Goal: Information Seeking & Learning: Learn about a topic

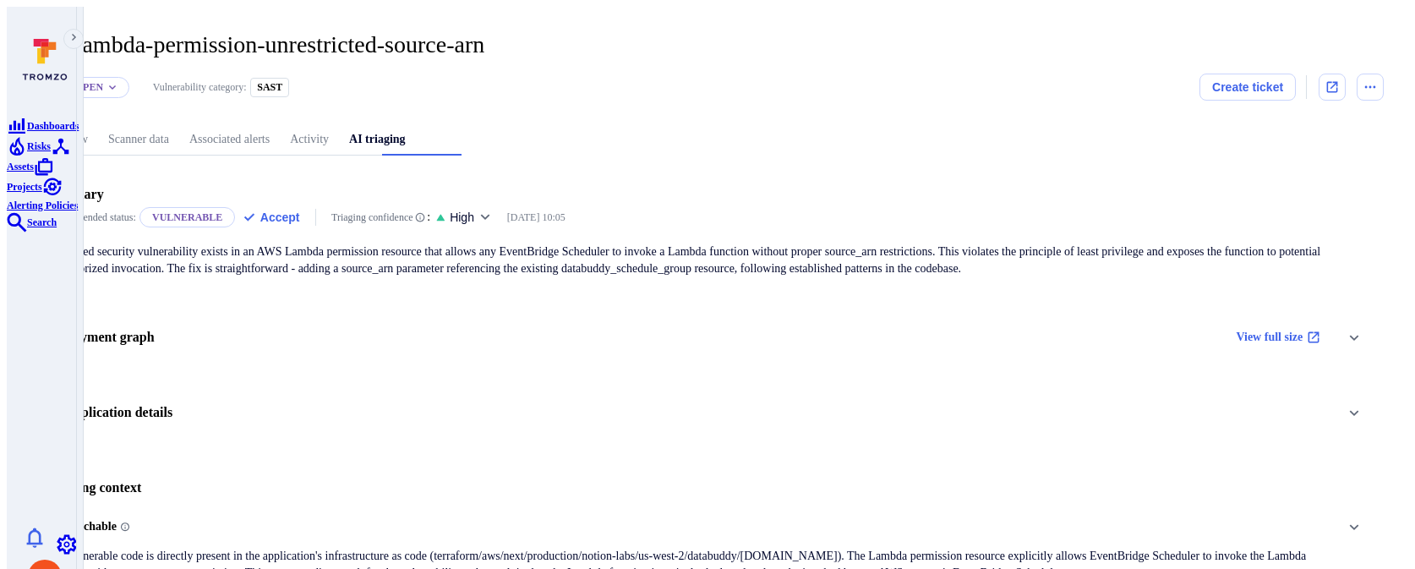
click at [686, 405] on div "Application details" at bounding box center [707, 413] width 1322 height 29
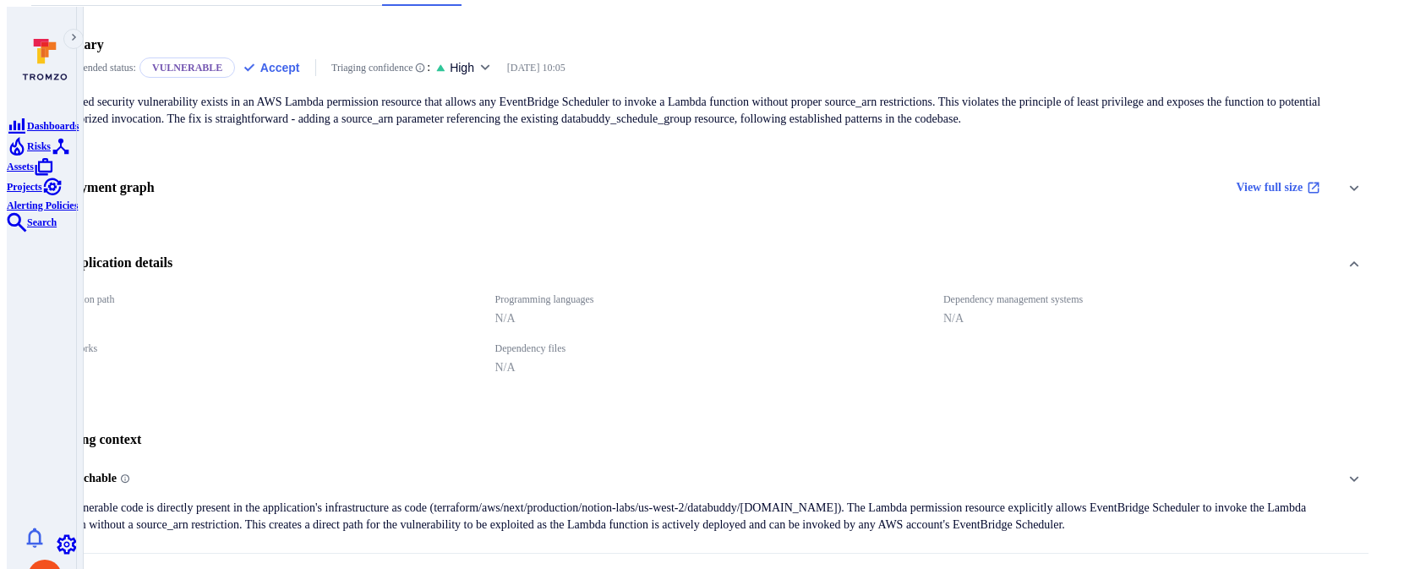
scroll to position [169, 0]
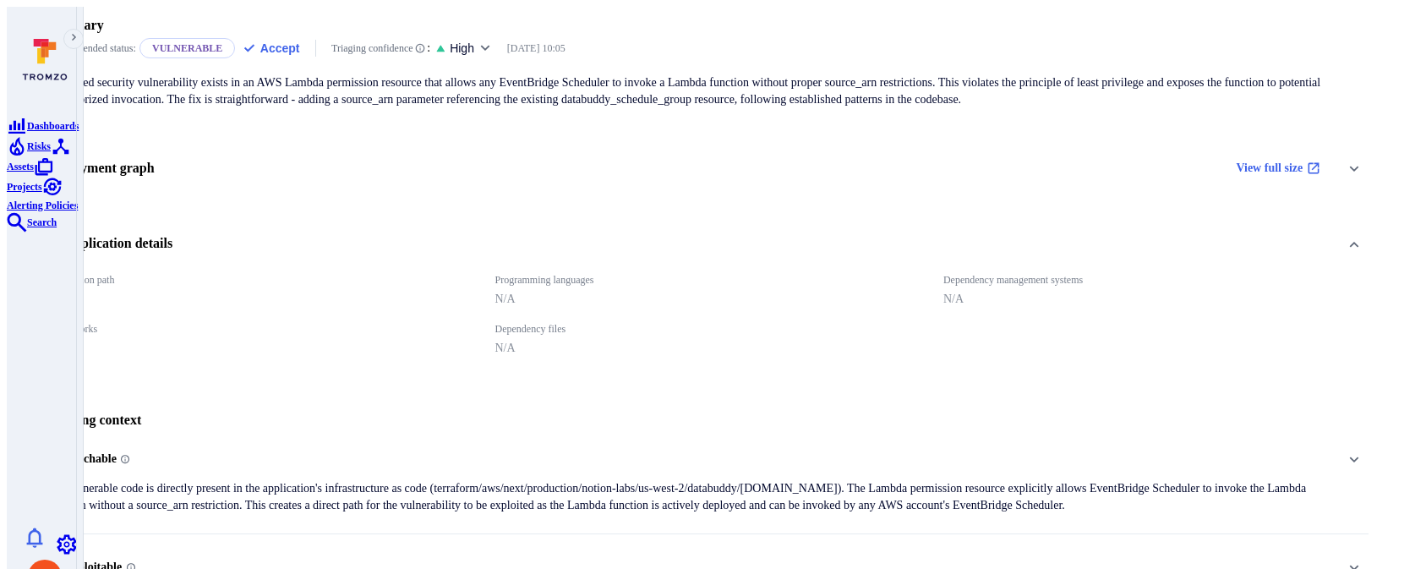
click at [685, 447] on div "Reachable The vulnerable code is directly present in the application's infrastr…" at bounding box center [688, 479] width 1285 height 68
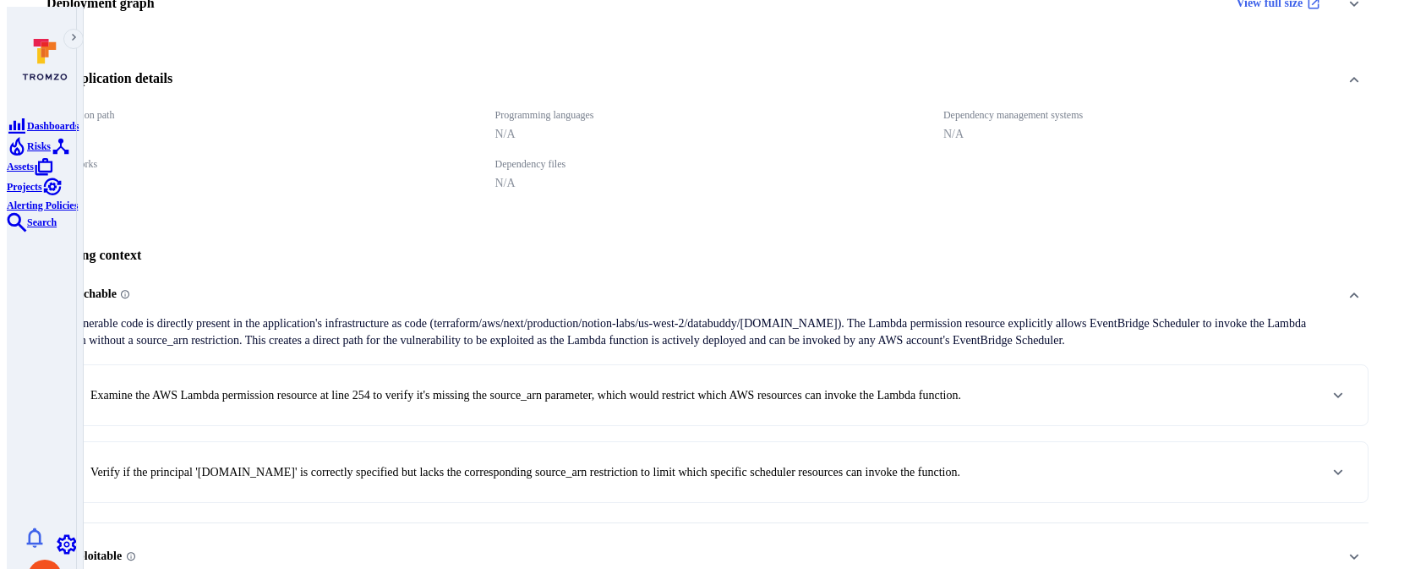
scroll to position [345, 0]
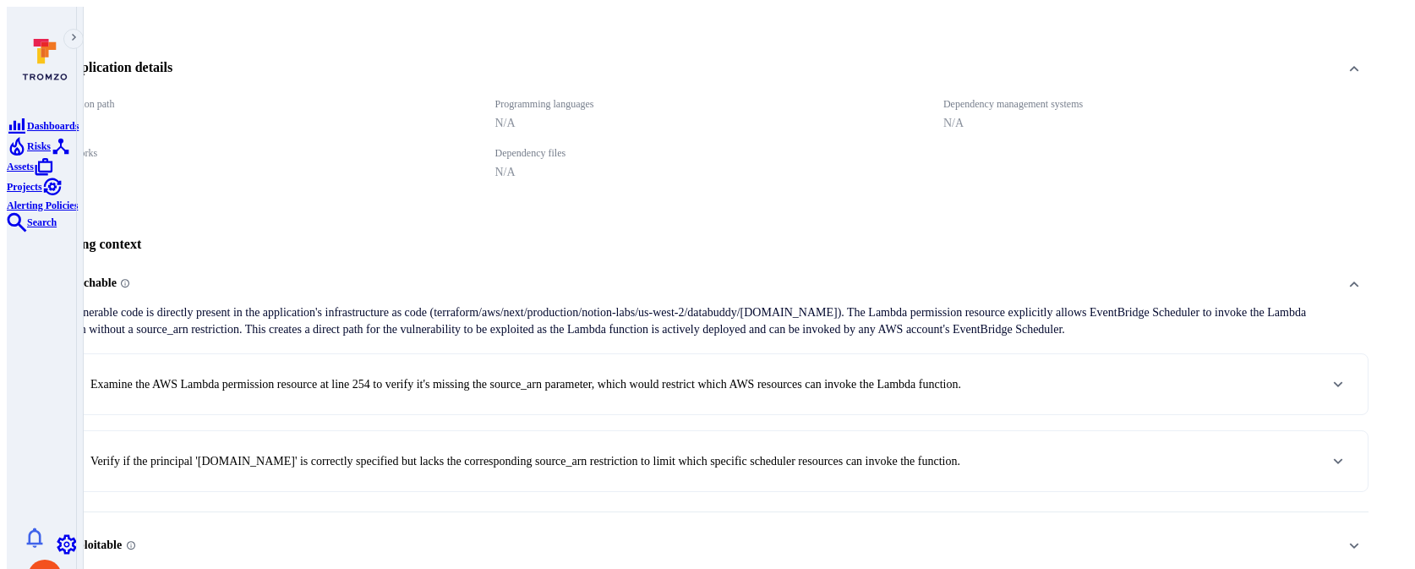
click at [695, 376] on p "Examine the AWS Lambda permission resource at line 254 to verify it's missing t…" at bounding box center [525, 384] width 871 height 17
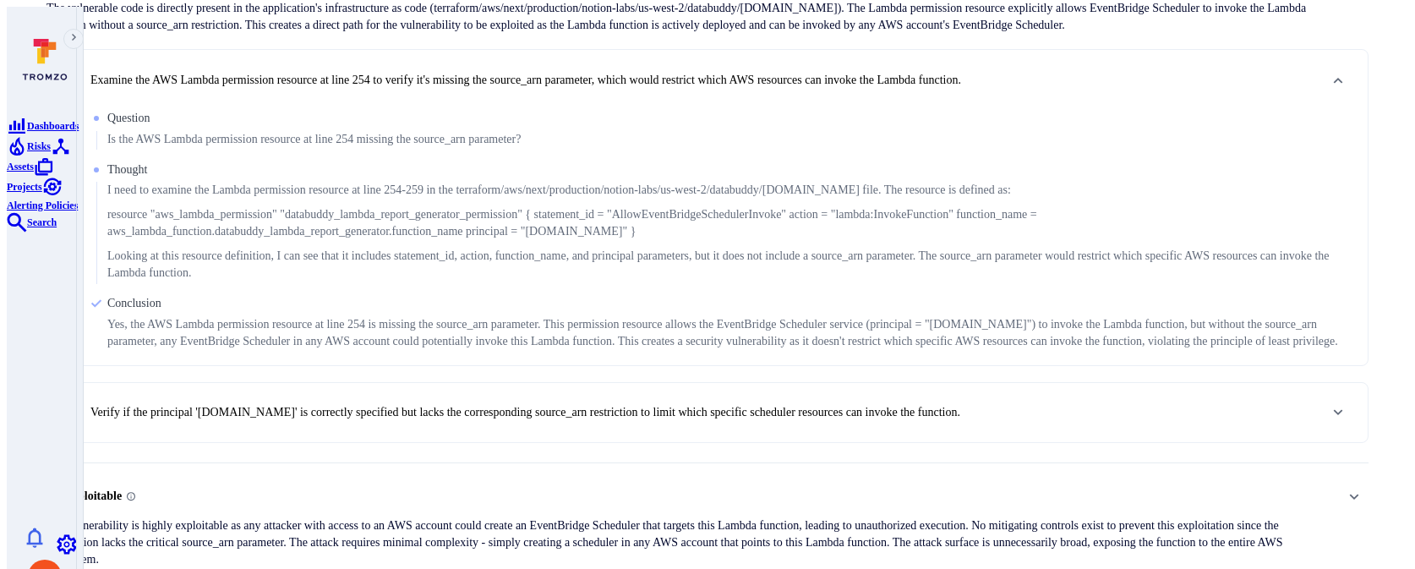
scroll to position [654, 0]
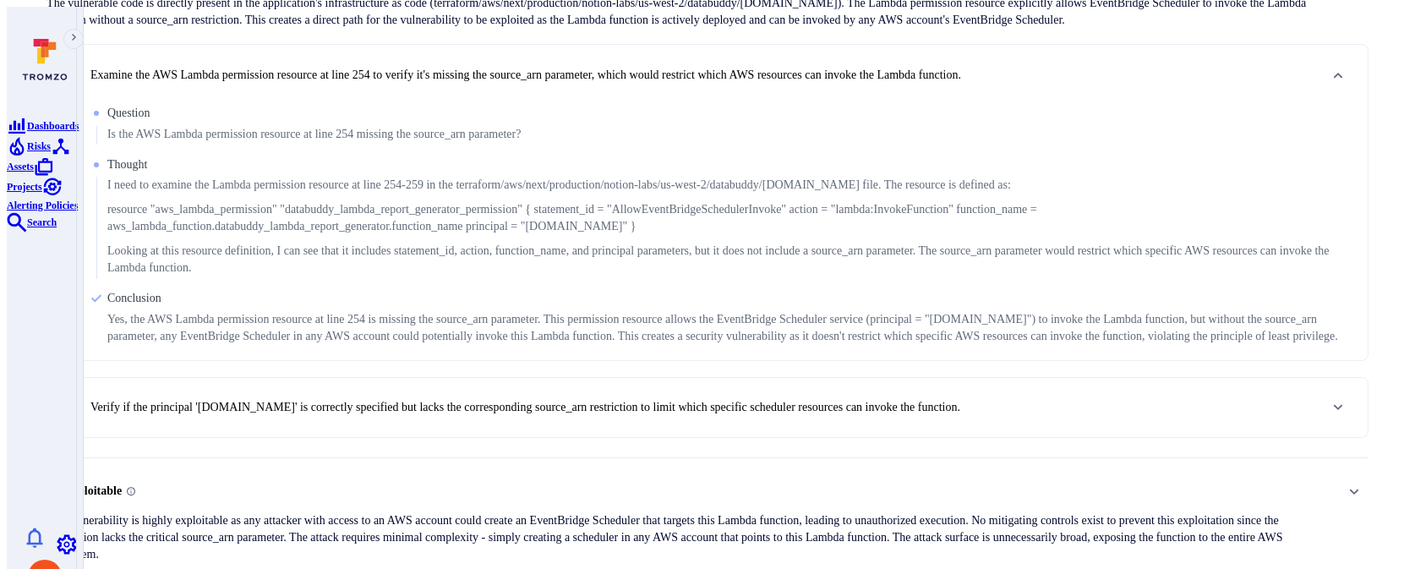
click at [680, 399] on p "Verify if the principal 'scheduler.amazonaws.com' is correctly specified but la…" at bounding box center [525, 407] width 870 height 17
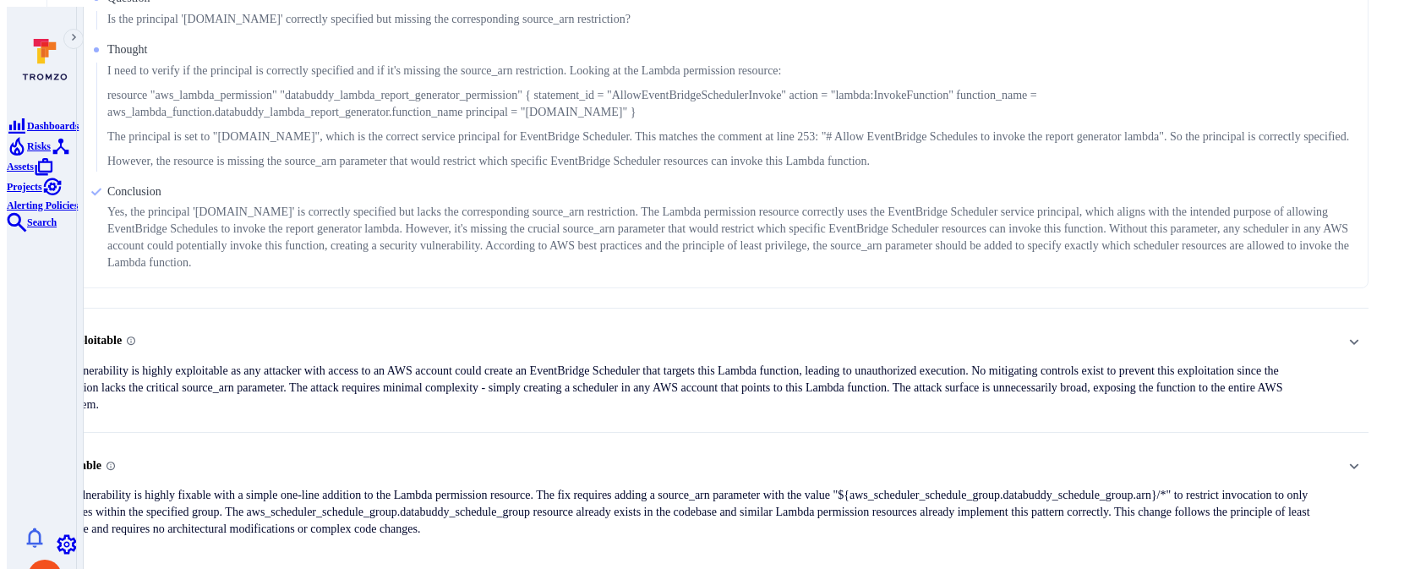
click at [665, 363] on p "The vulnerability is highly exploitable as any attacker with access to an AWS a…" at bounding box center [688, 388] width 1285 height 51
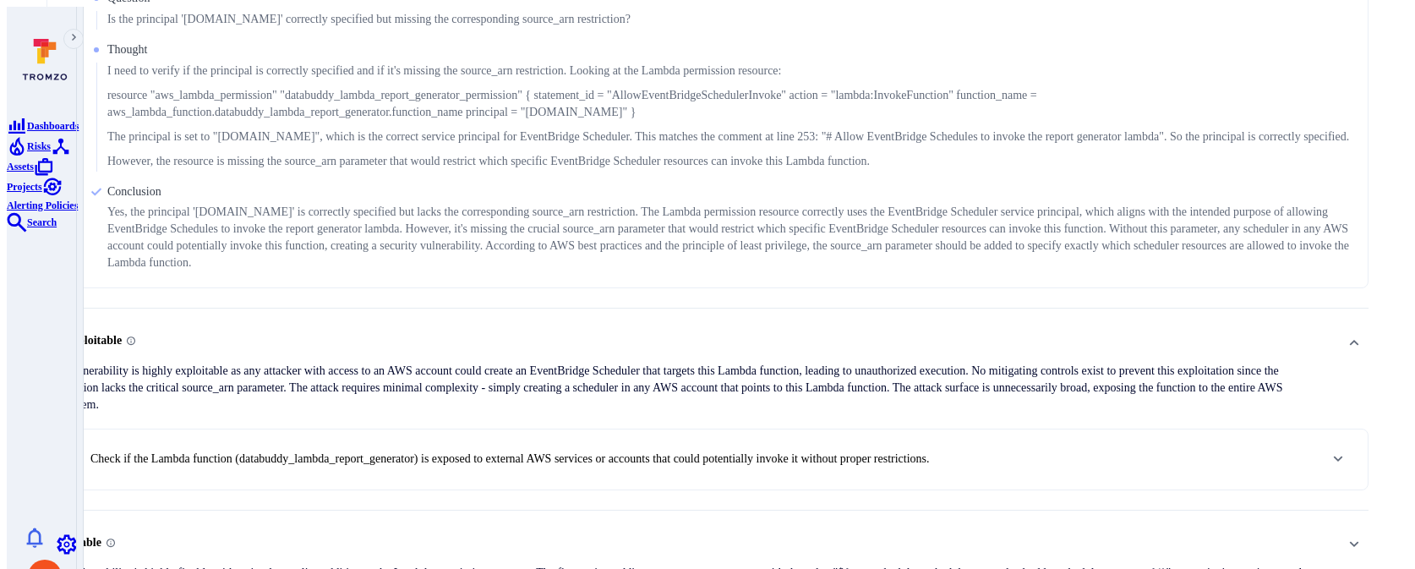
scroll to position [1171, 0]
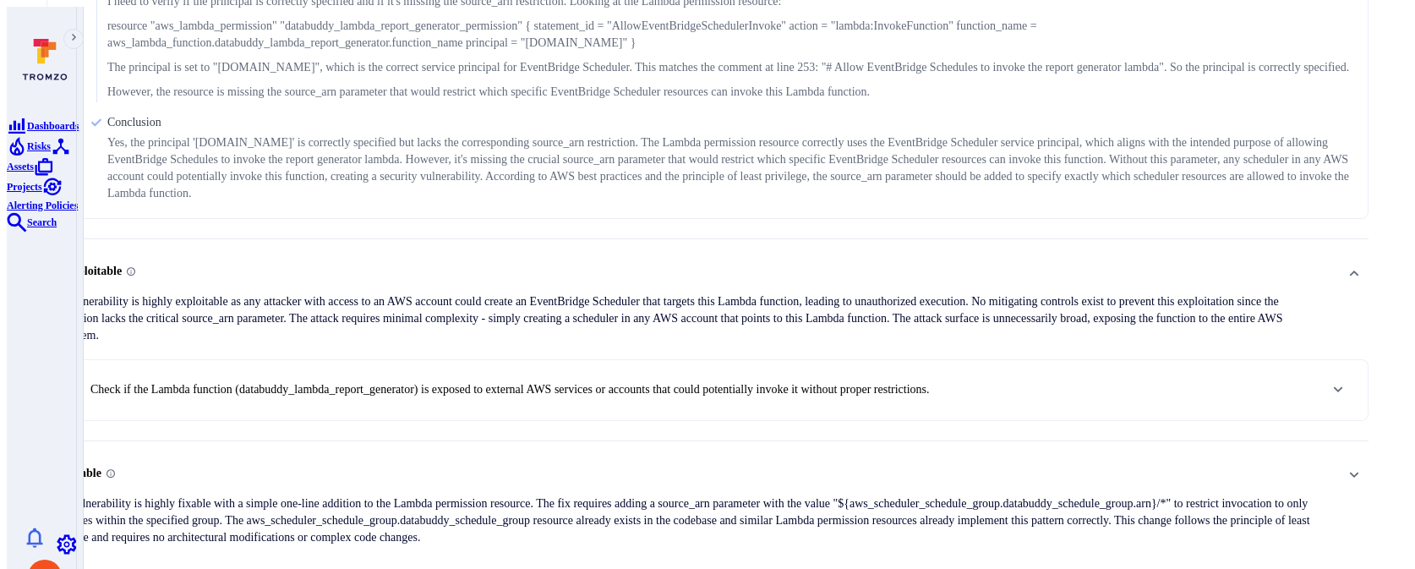
click at [650, 381] on p "Check if the Lambda function (databuddy_lambda_report_generator) is exposed to …" at bounding box center [509, 389] width 839 height 17
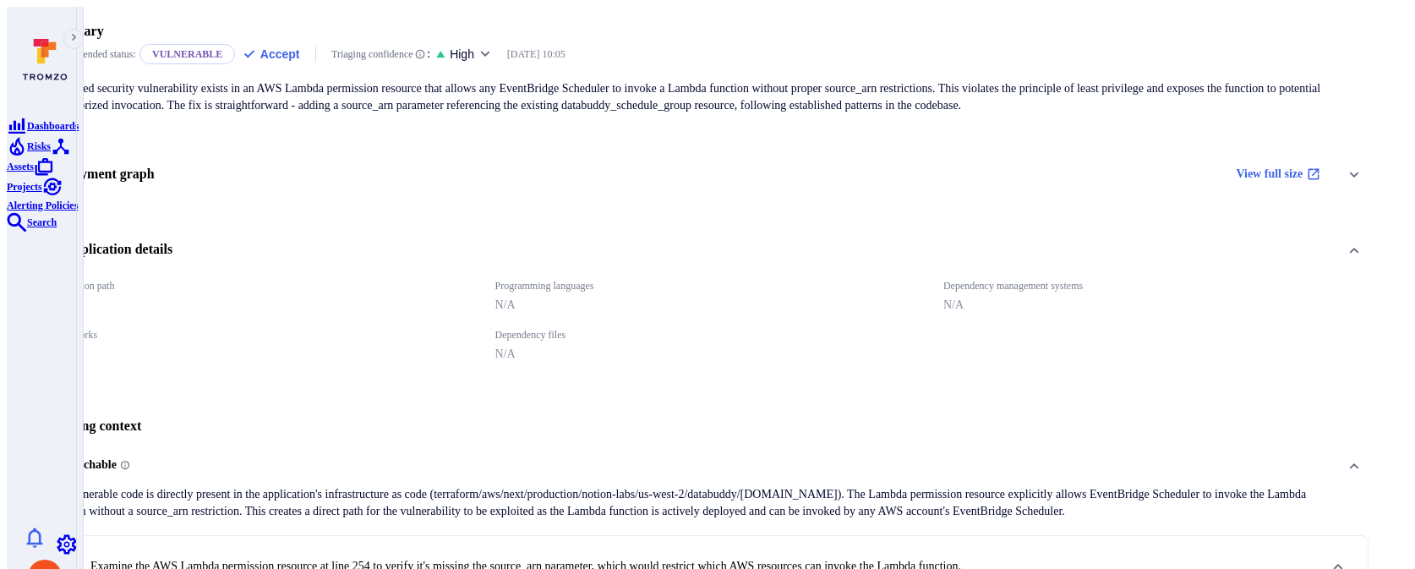
scroll to position [147, 0]
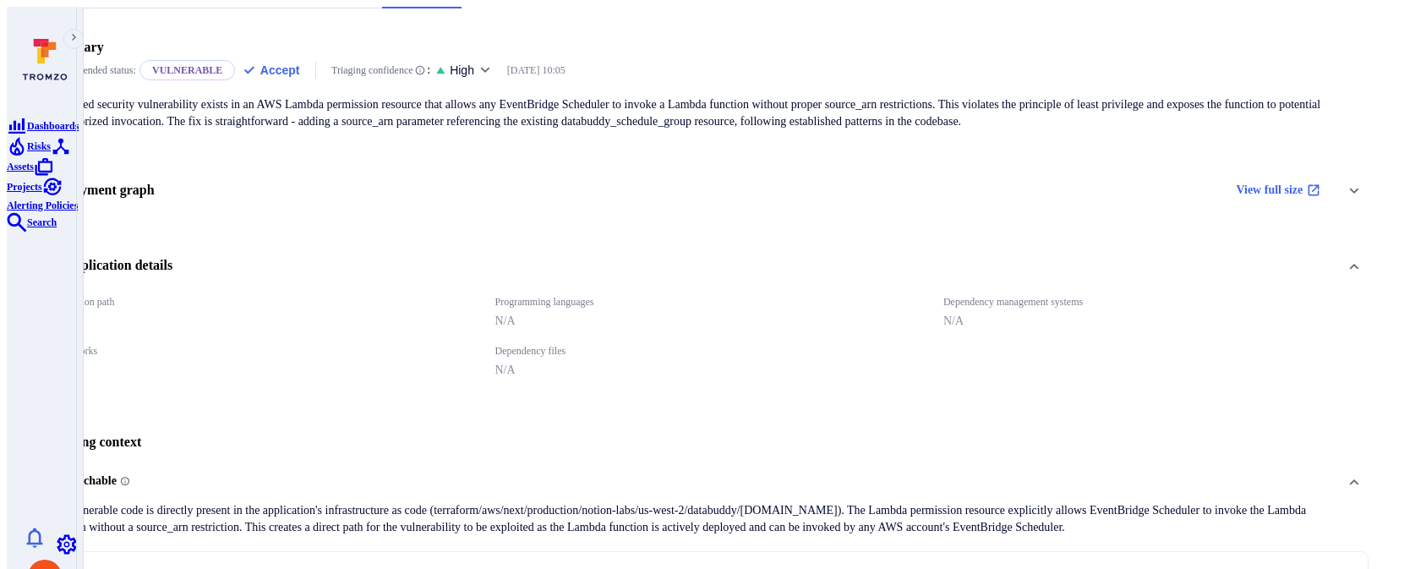
click at [642, 188] on div "Deployment graph View full size" at bounding box center [688, 190] width 1285 height 27
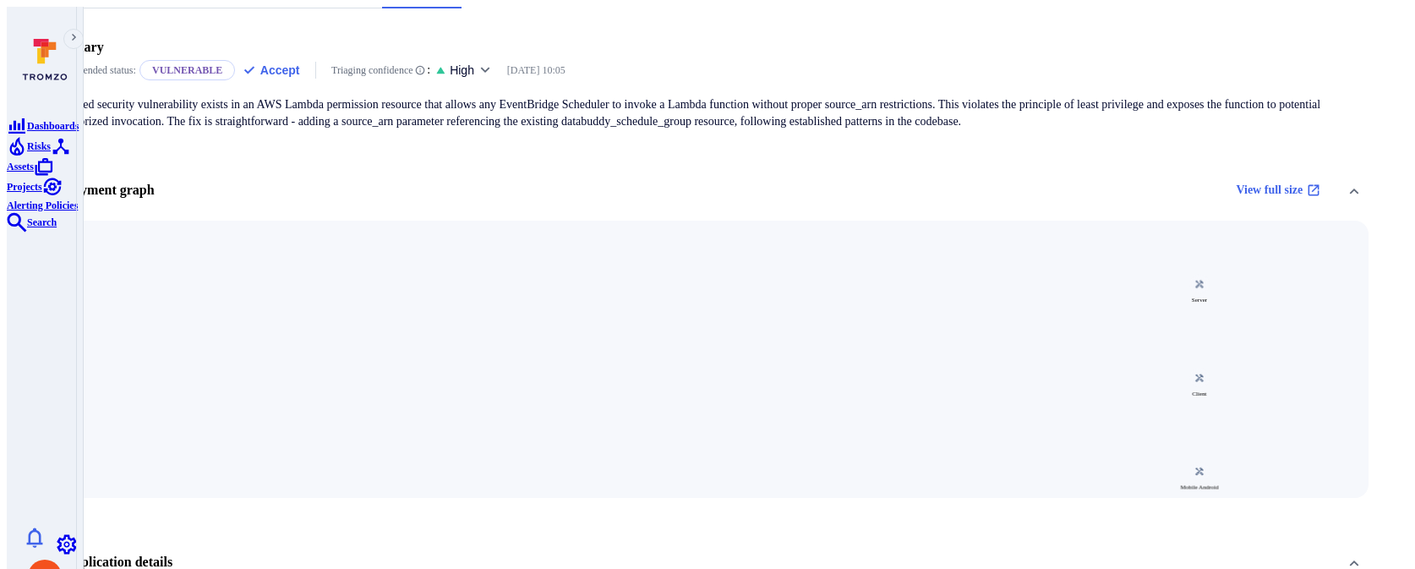
click at [707, 186] on div "Deployment graph View full size" at bounding box center [688, 190] width 1285 height 27
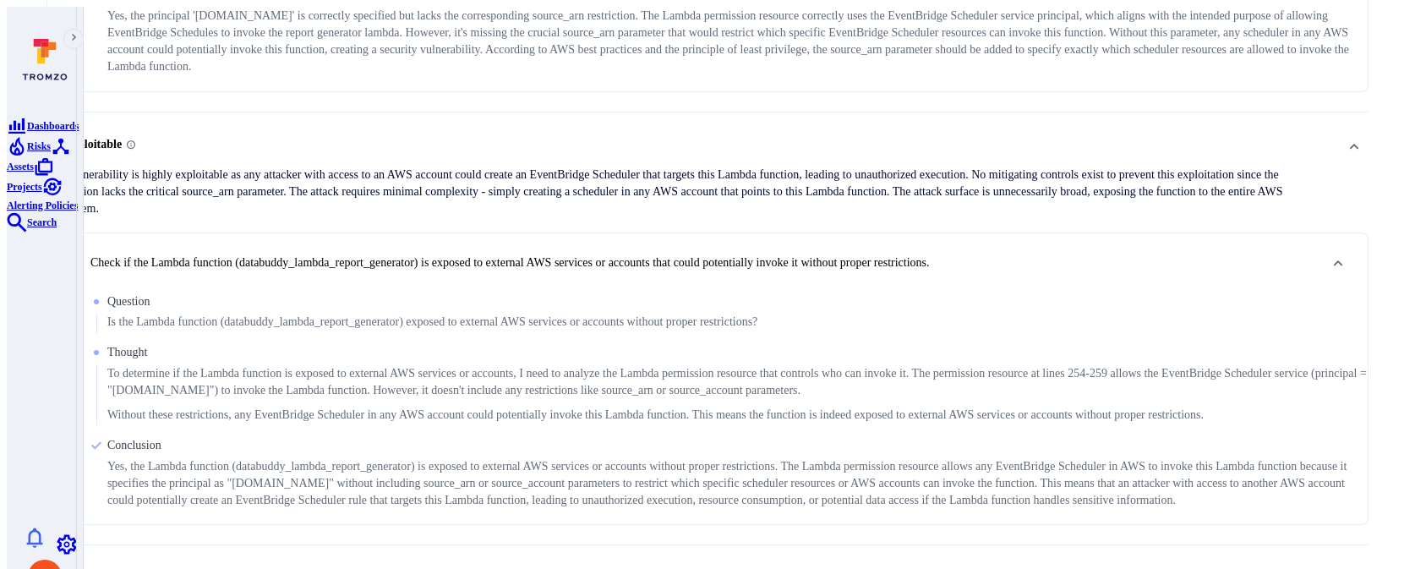
scroll to position [1348, 0]
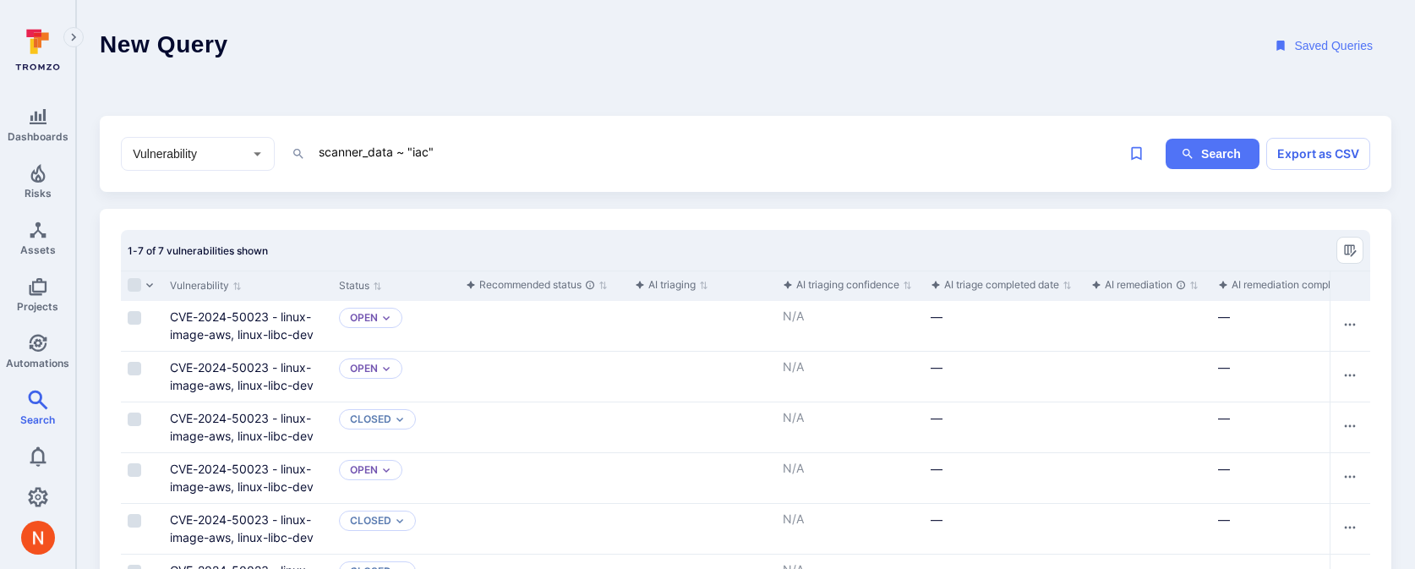
scroll to position [99, 0]
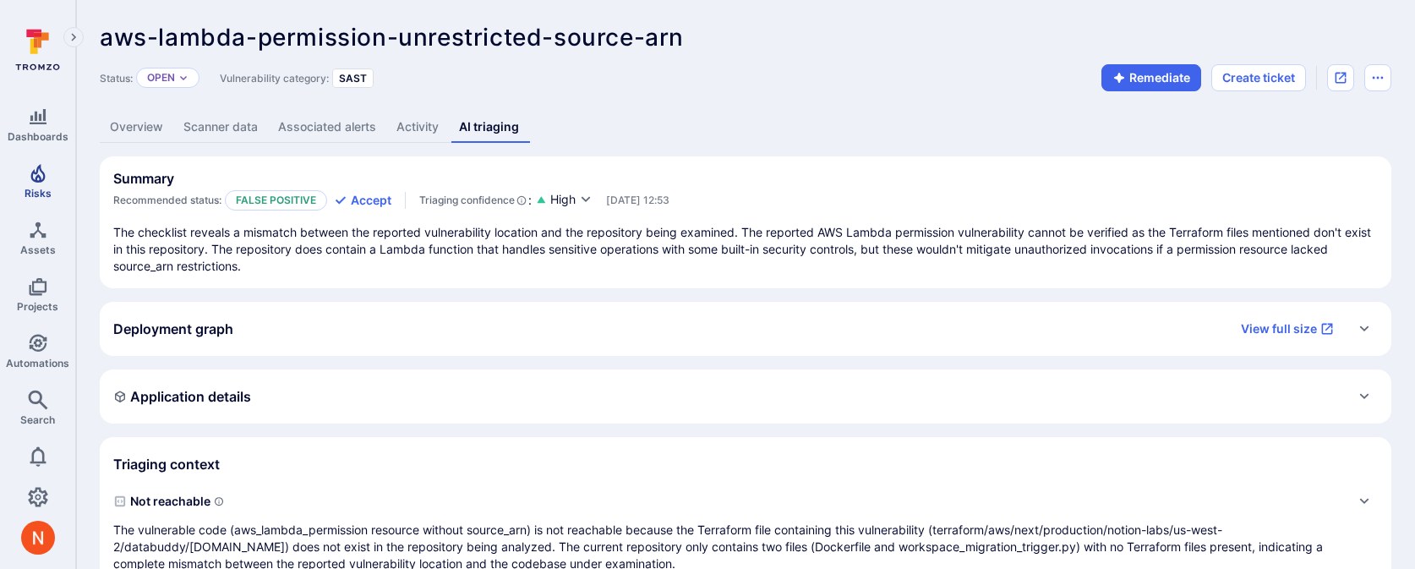
click at [38, 188] on span "Risks" at bounding box center [38, 193] width 27 height 13
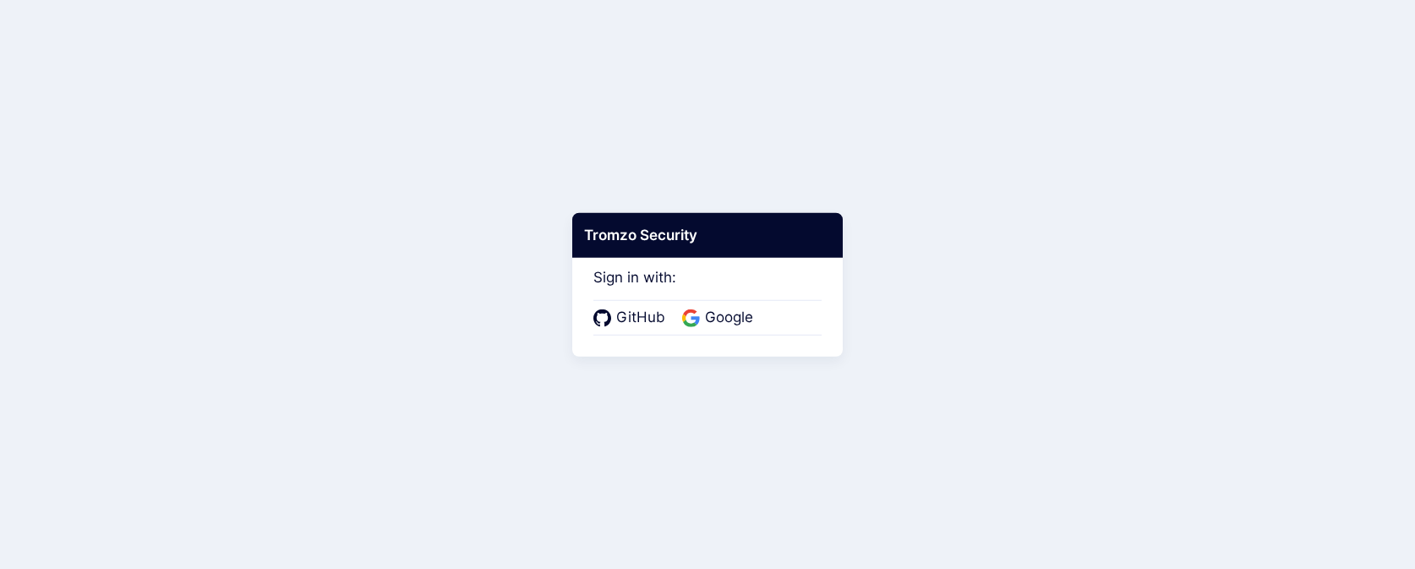
click at [687, 301] on div "GitHub Google" at bounding box center [707, 317] width 228 height 35
click at [695, 316] on icon at bounding box center [695, 320] width 8 height 8
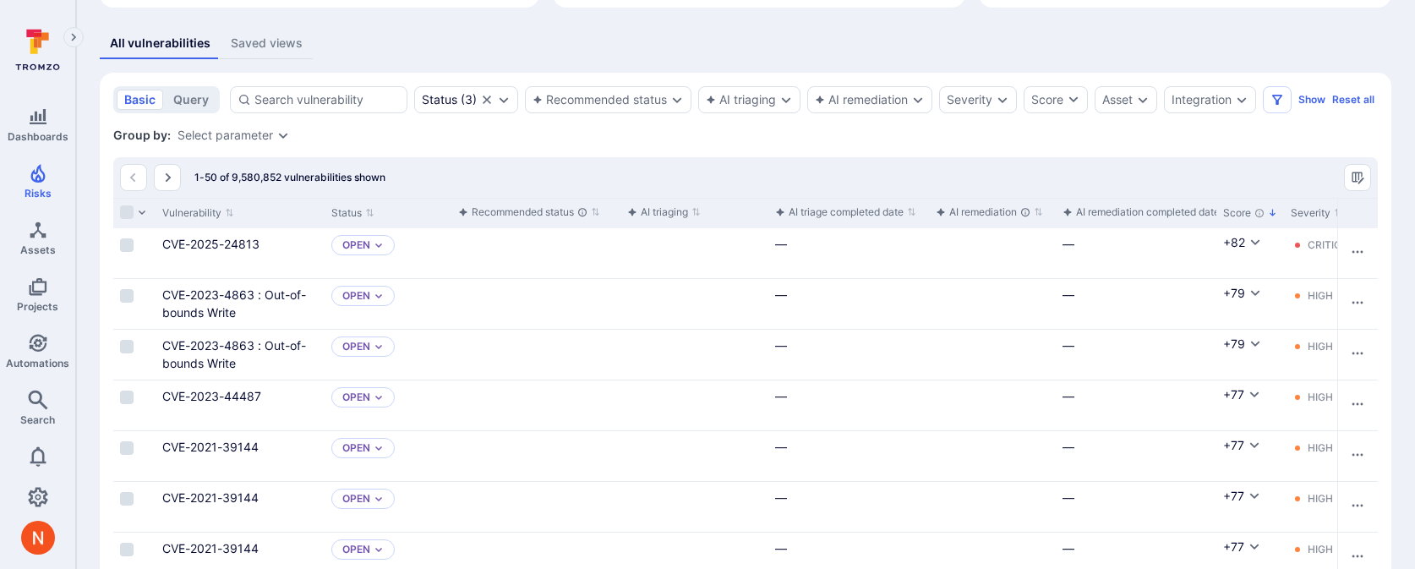
scroll to position [336, 0]
click at [637, 103] on div "Recommended status" at bounding box center [599, 99] width 134 height 14
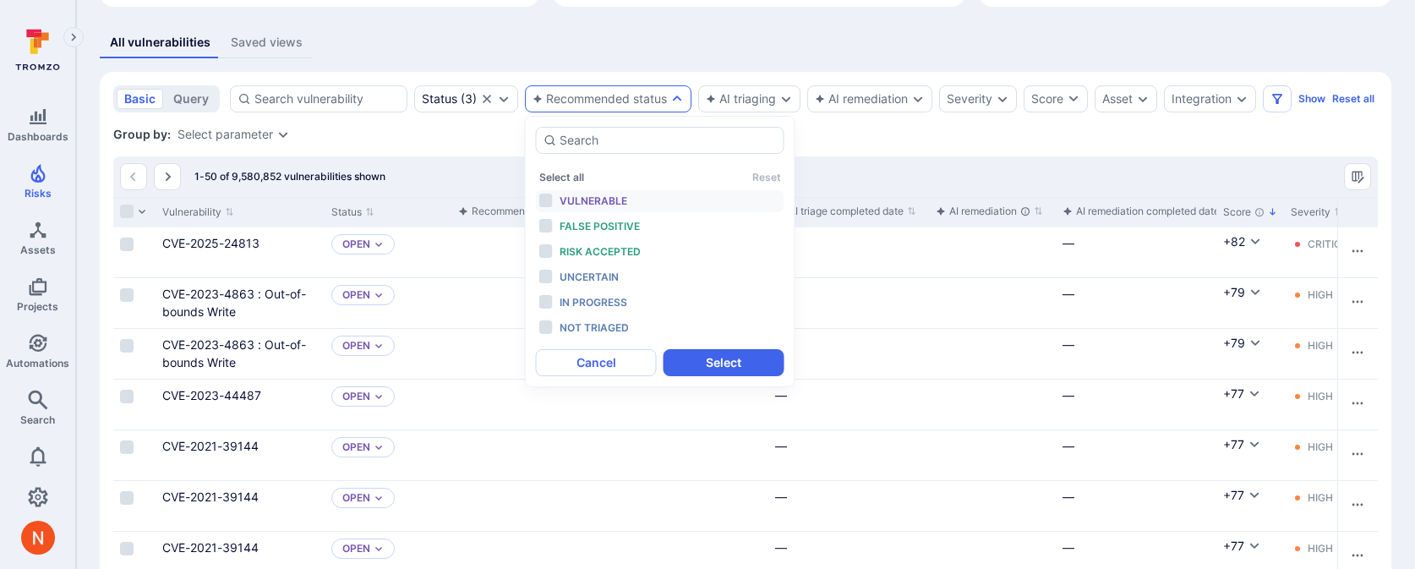
click at [609, 195] on span "Vulnerable" at bounding box center [594, 200] width 68 height 13
click at [609, 227] on span "False positive" at bounding box center [600, 226] width 80 height 13
click at [612, 258] on div "Risk accepted" at bounding box center [629, 252] width 139 height 19
click at [691, 364] on button "Select" at bounding box center [724, 362] width 121 height 27
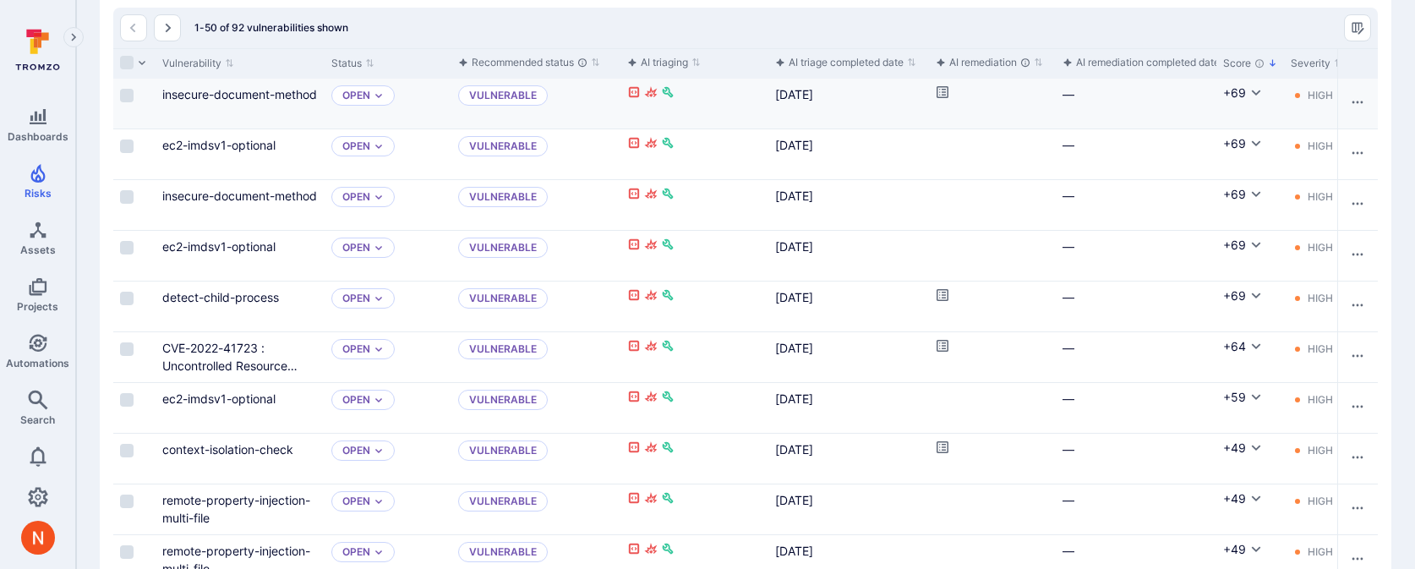
scroll to position [527, 0]
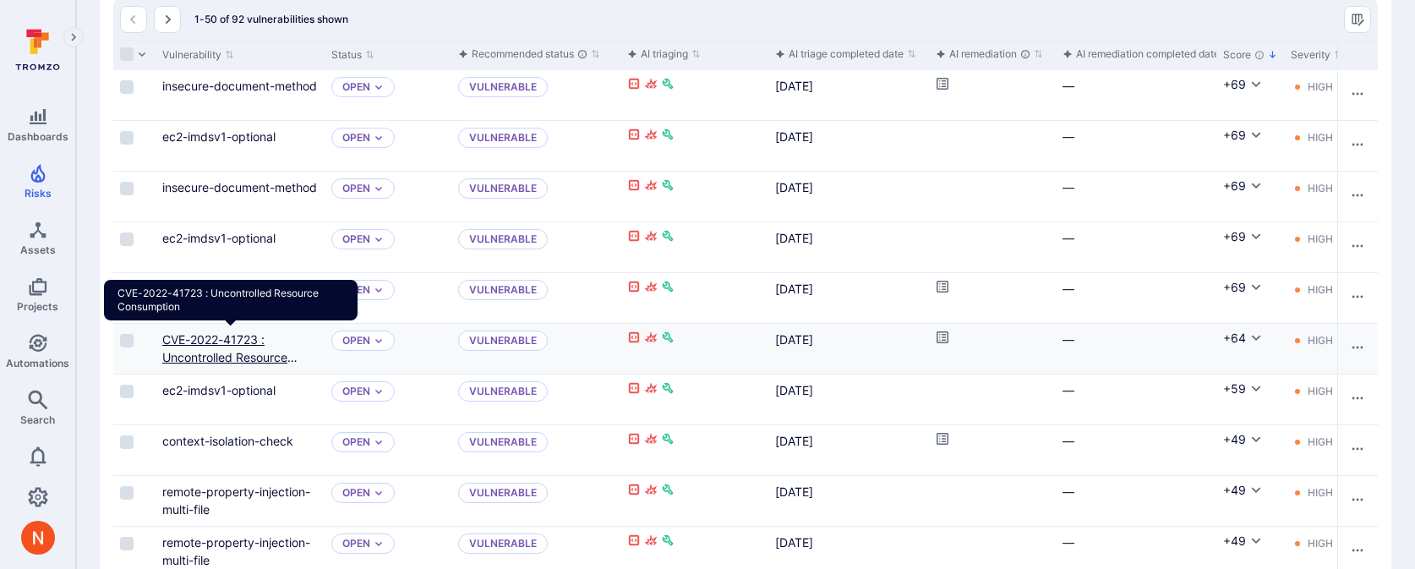
click at [233, 358] on link "CVE-2022-41723 : Uncontrolled Resource Consumption" at bounding box center [229, 357] width 135 height 50
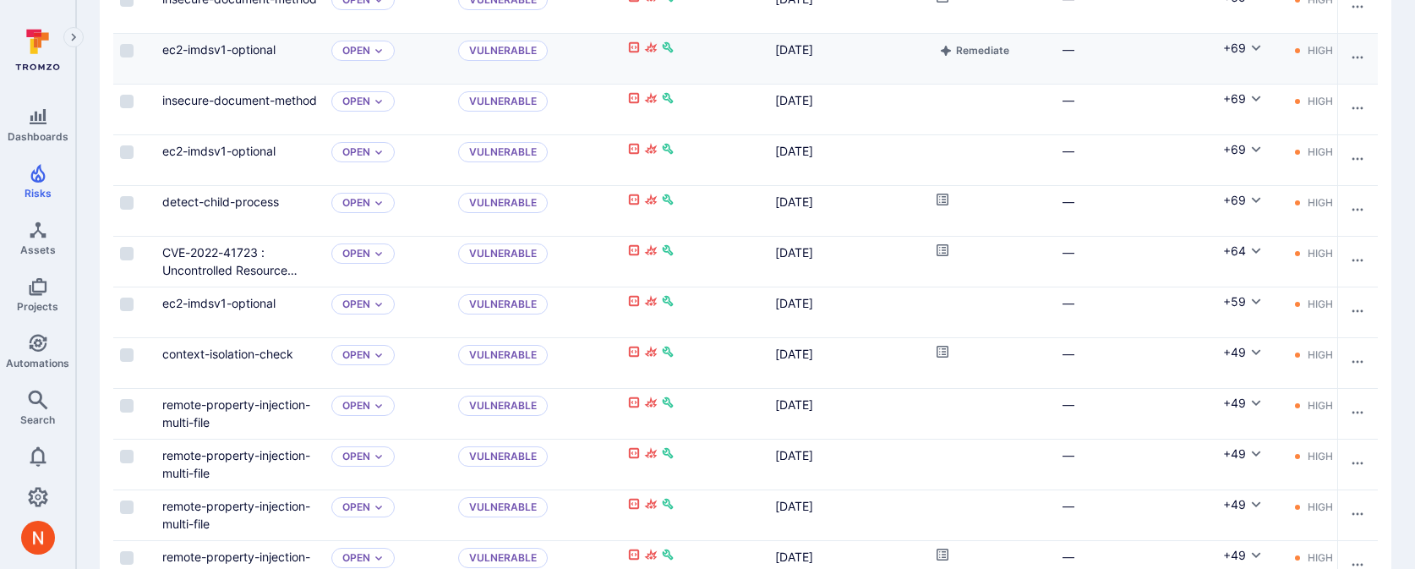
scroll to position [635, 0]
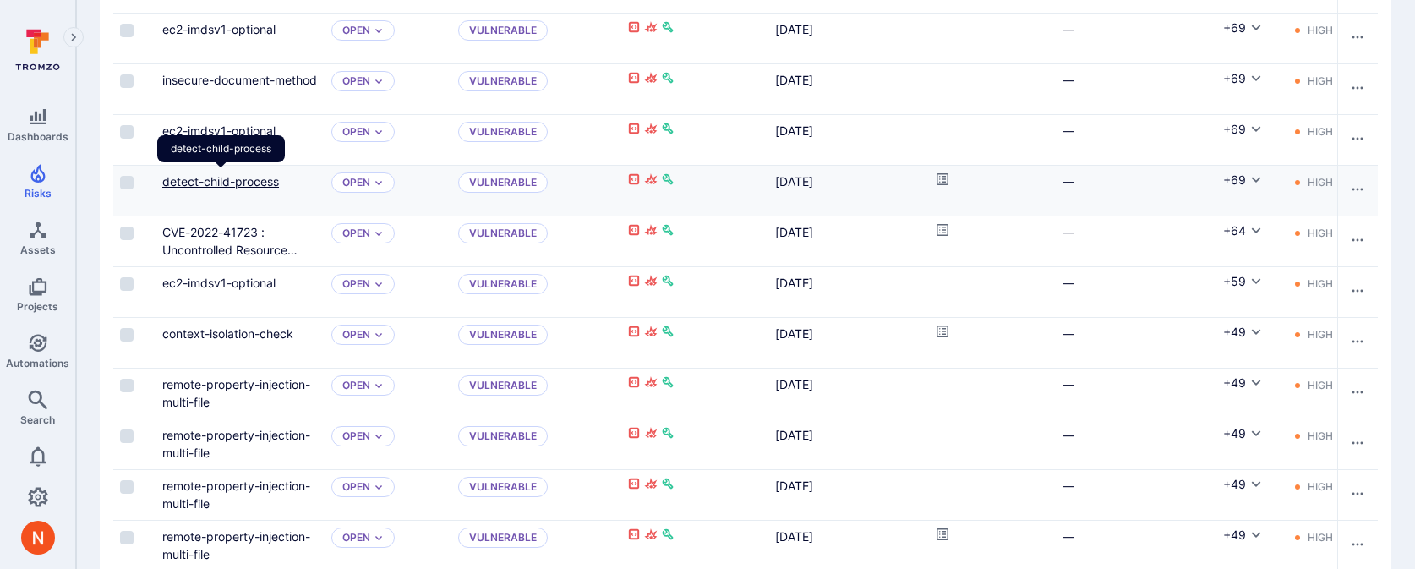
click at [232, 184] on link "detect-child-process" at bounding box center [220, 181] width 117 height 14
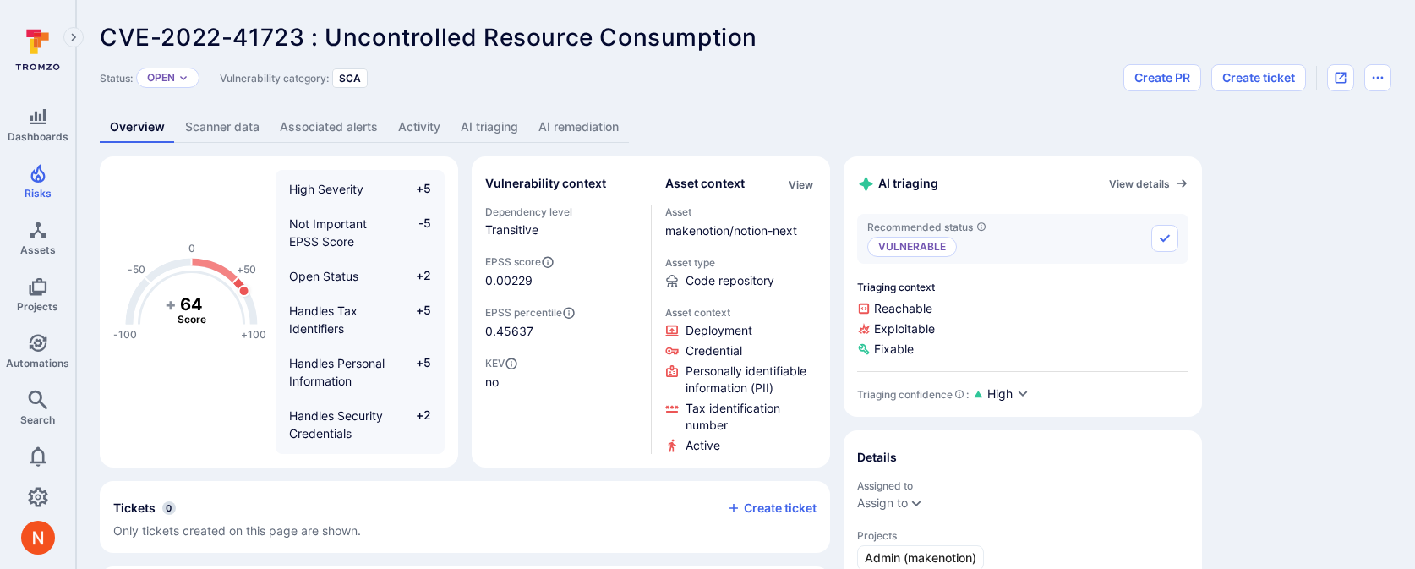
click at [226, 120] on link "Scanner data" at bounding box center [222, 127] width 95 height 31
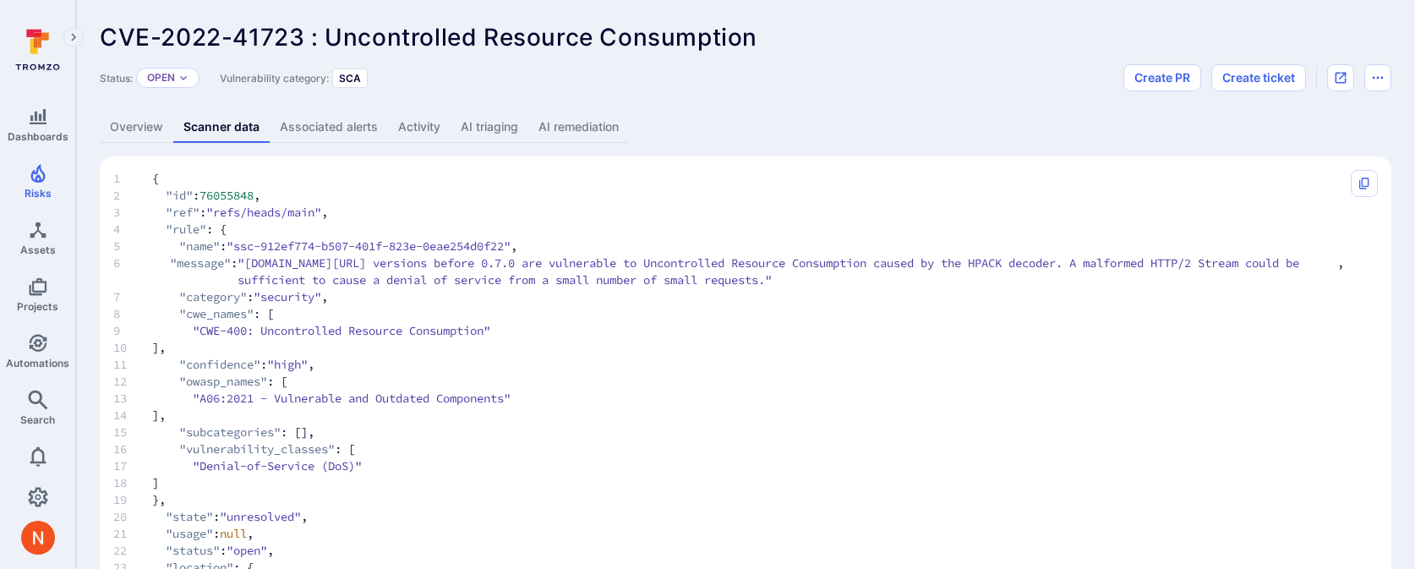
drag, startPoint x: 150, startPoint y: 179, endPoint x: 393, endPoint y: 414, distance: 337.7
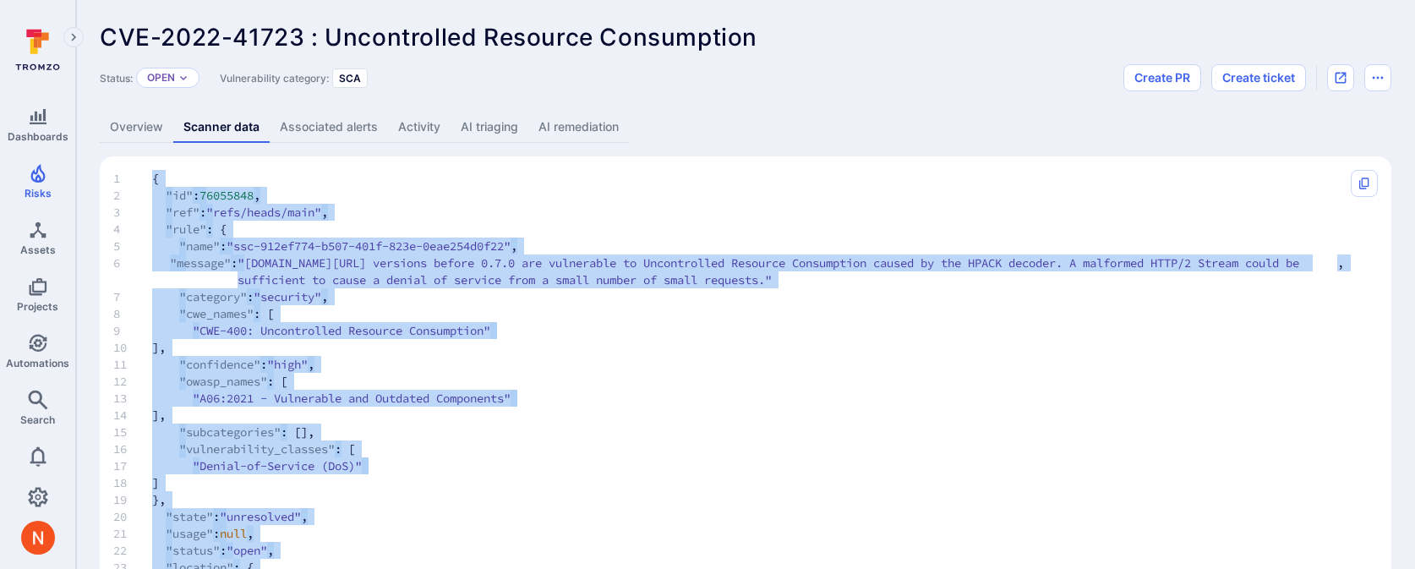
scroll to position [872, 0]
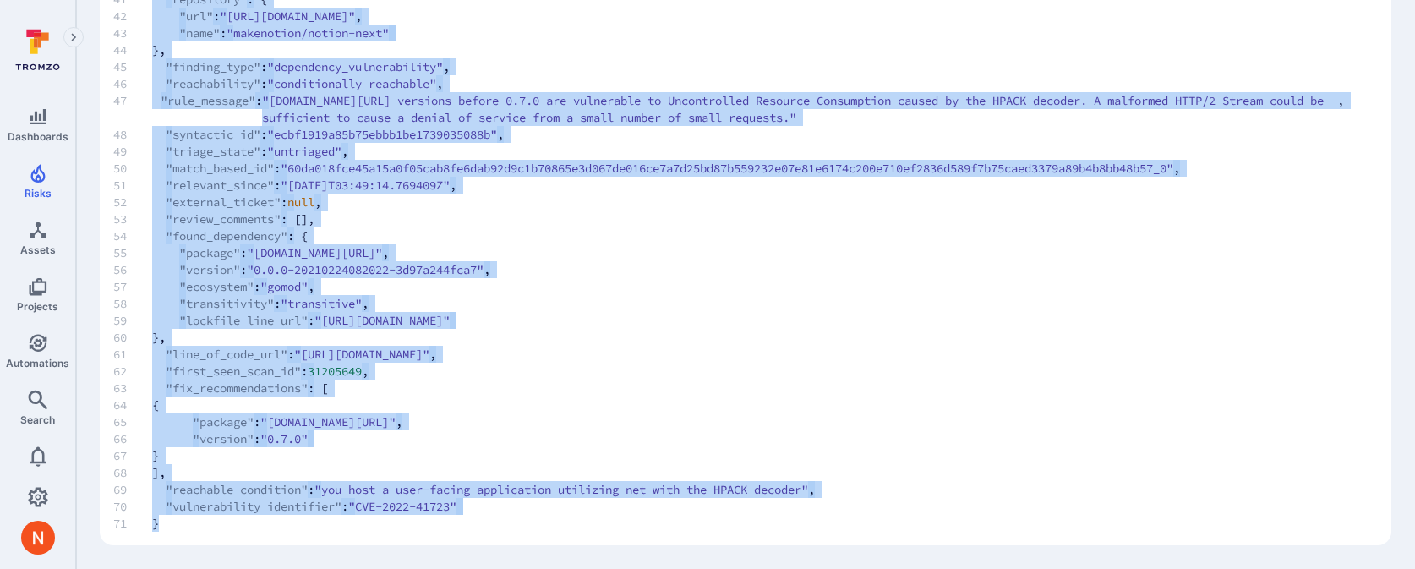
drag, startPoint x: 151, startPoint y: 179, endPoint x: 156, endPoint y: 525, distance: 345.7
copy code "{ 2 "id" : 76055848 , 3 "ref" : "refs/heads/main" , 4 "rule" : { 5 "name" : "ss…"
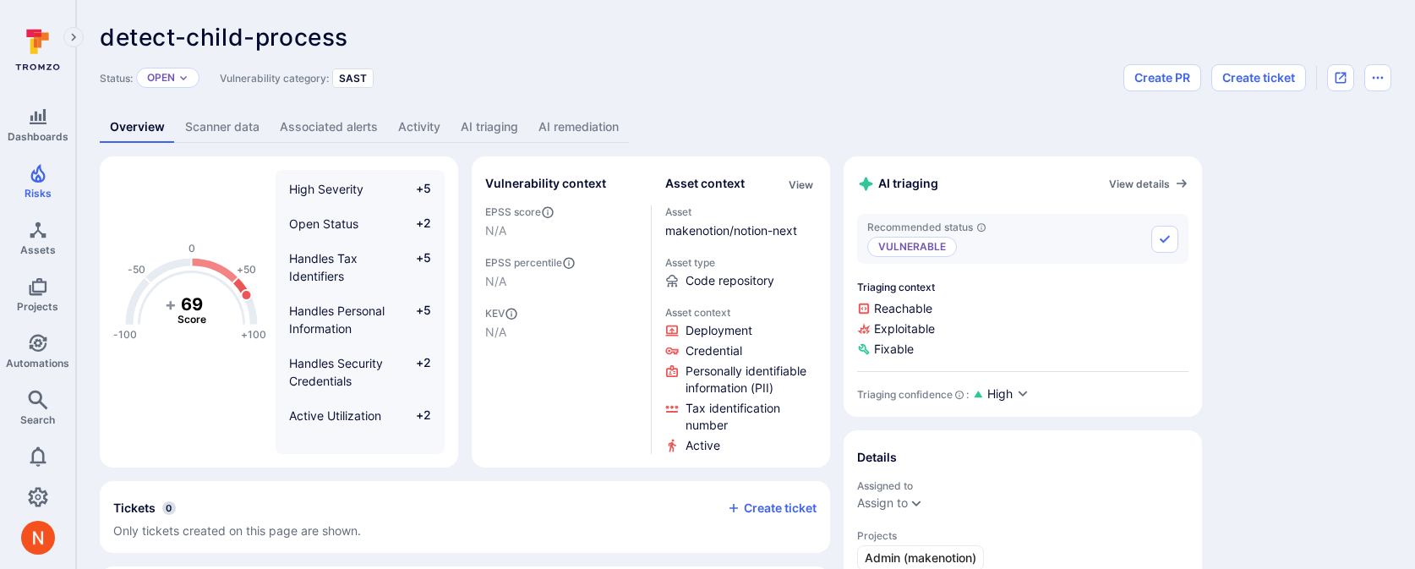
click at [501, 120] on link "AI triaging" at bounding box center [490, 127] width 78 height 31
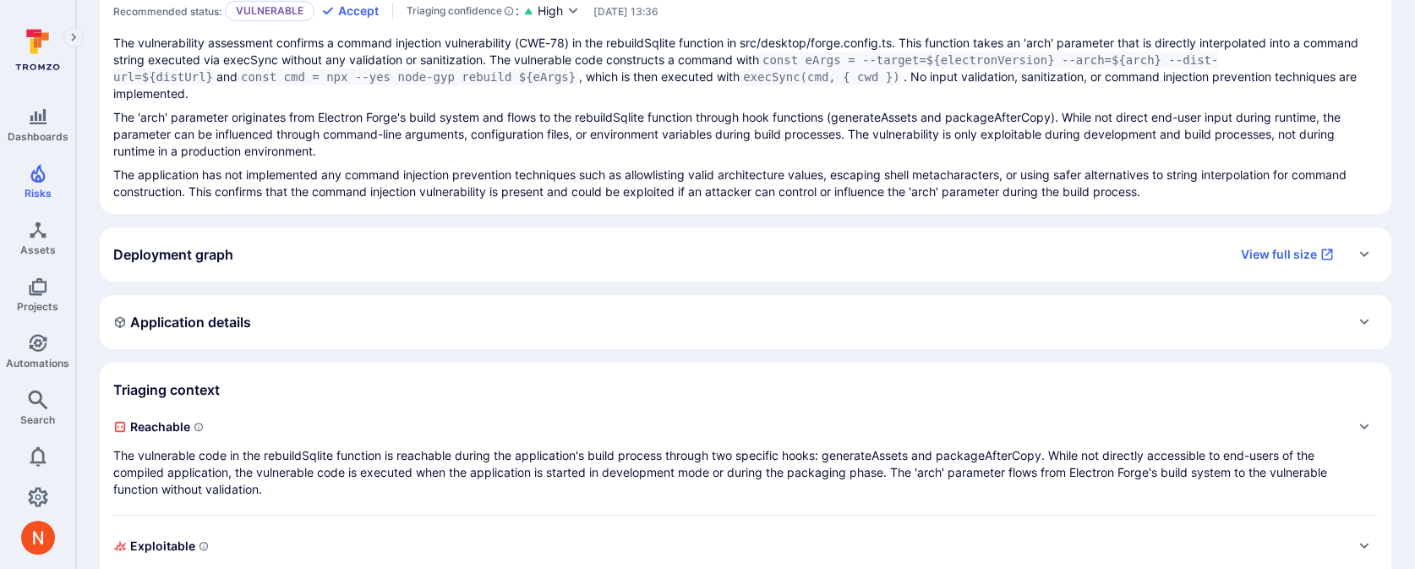
scroll to position [325, 0]
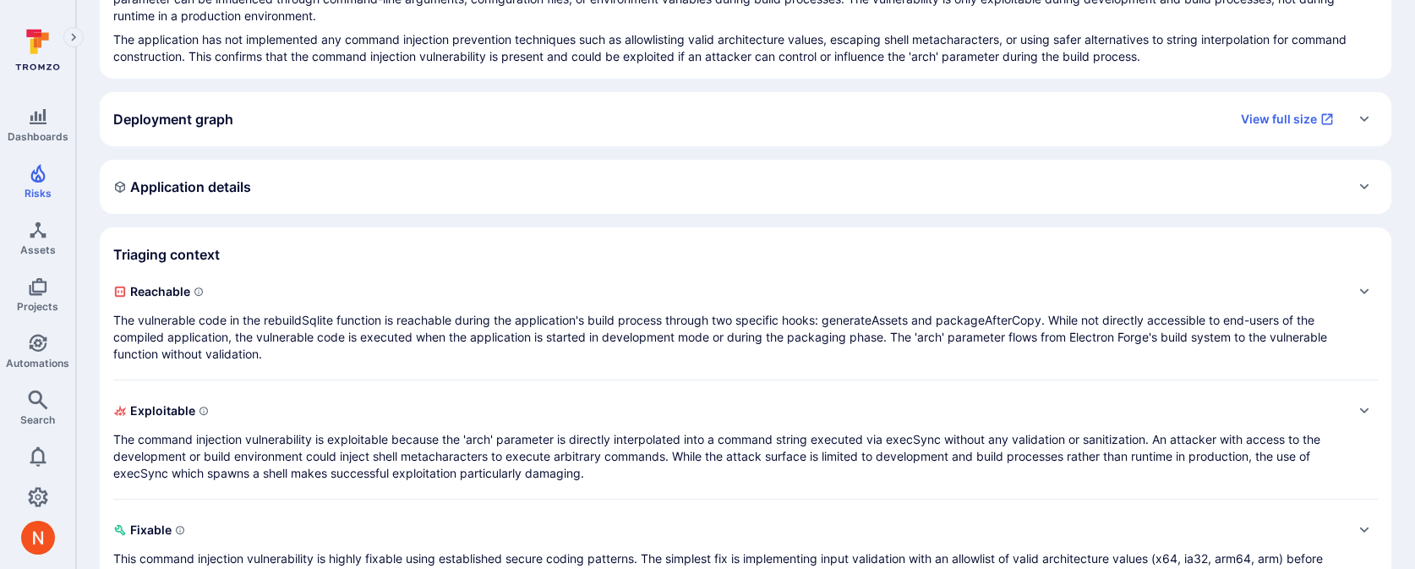
click at [267, 186] on div "Application details" at bounding box center [746, 187] width 1292 height 54
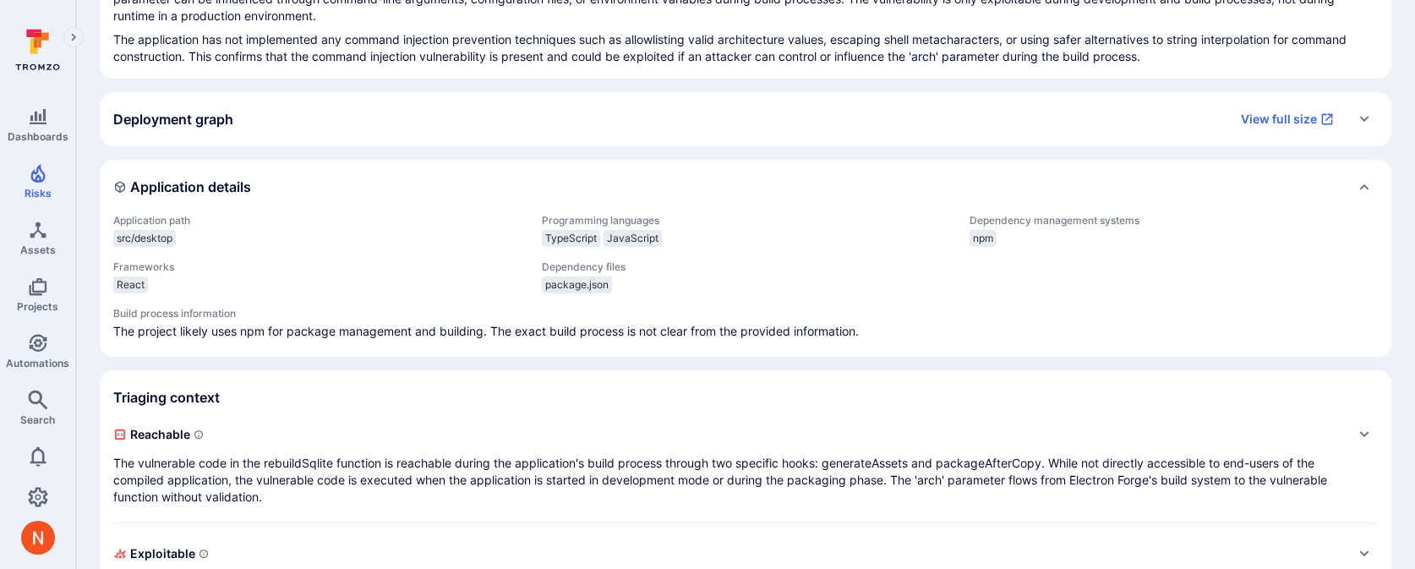
scroll to position [0, 0]
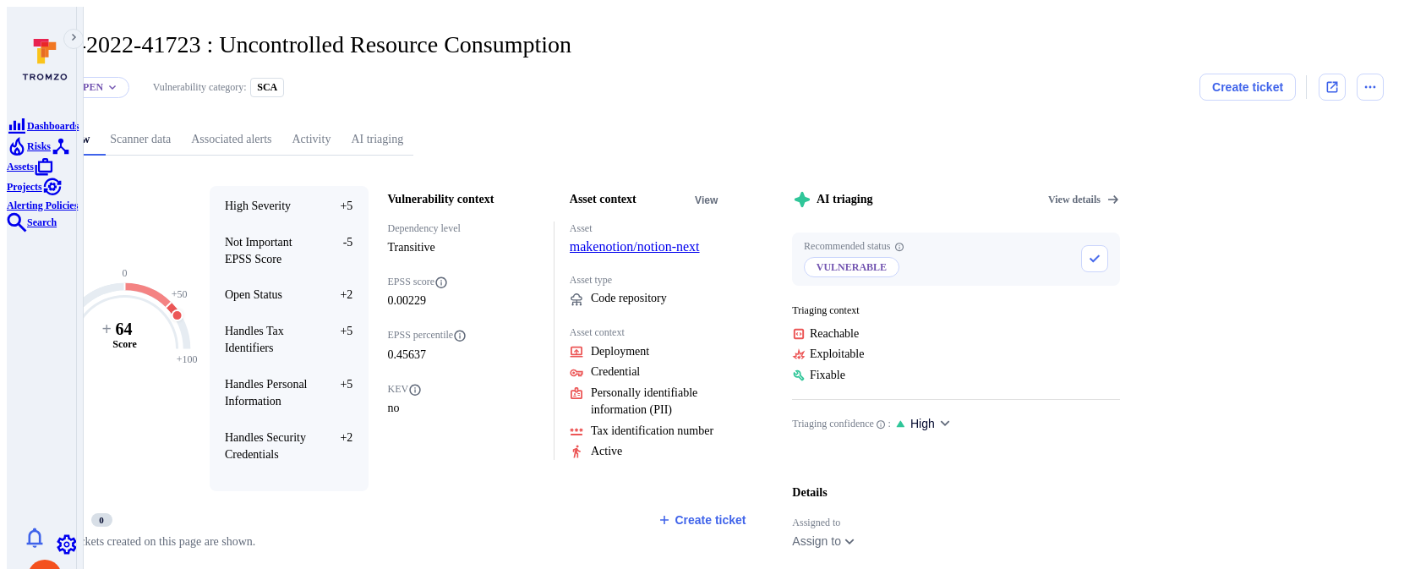
click at [413, 124] on link "AI triaging" at bounding box center [377, 139] width 73 height 31
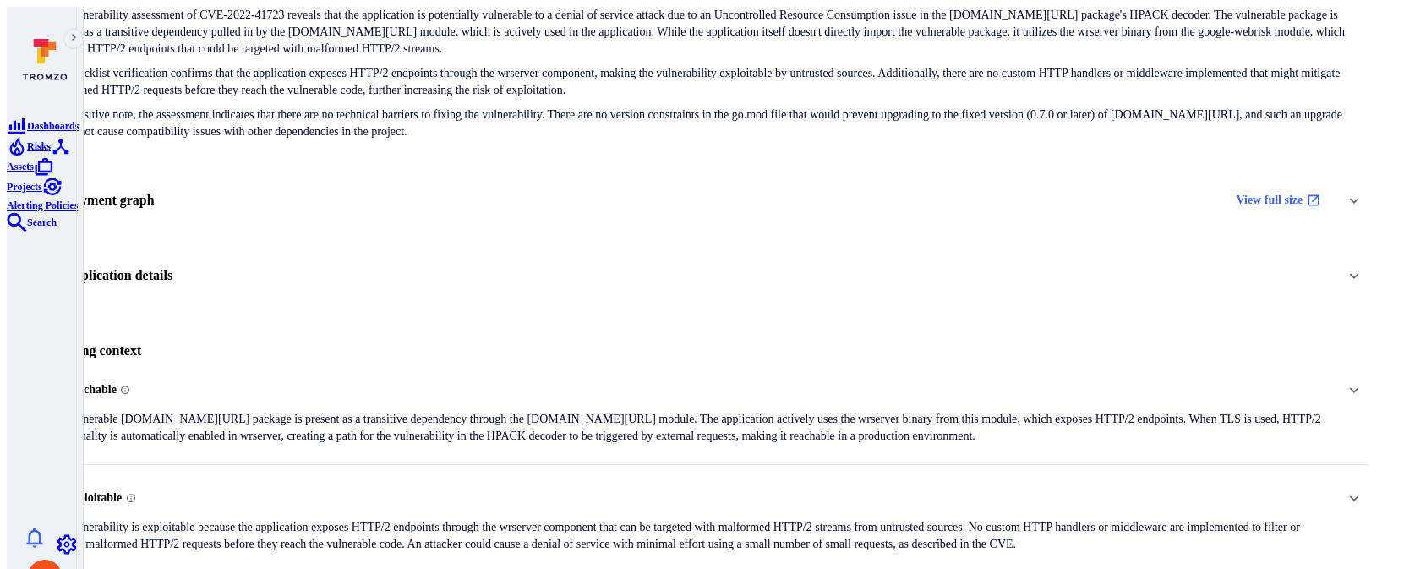
scroll to position [243, 0]
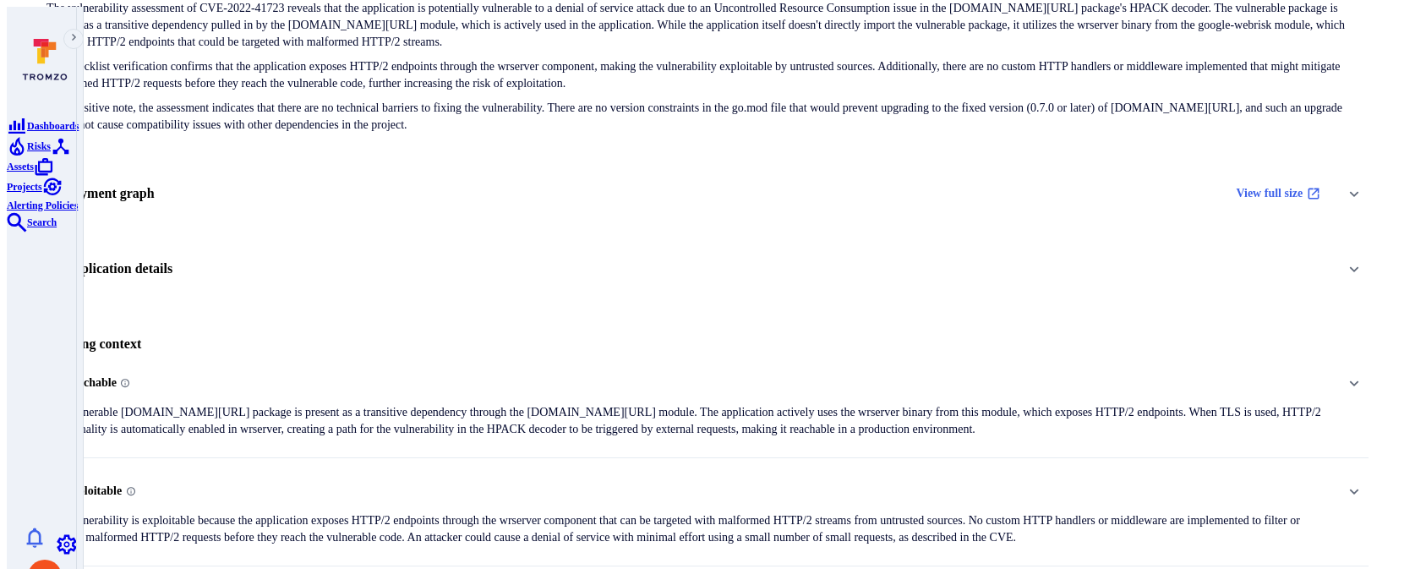
click at [480, 180] on div "Deployment graph View full size" at bounding box center [688, 193] width 1285 height 27
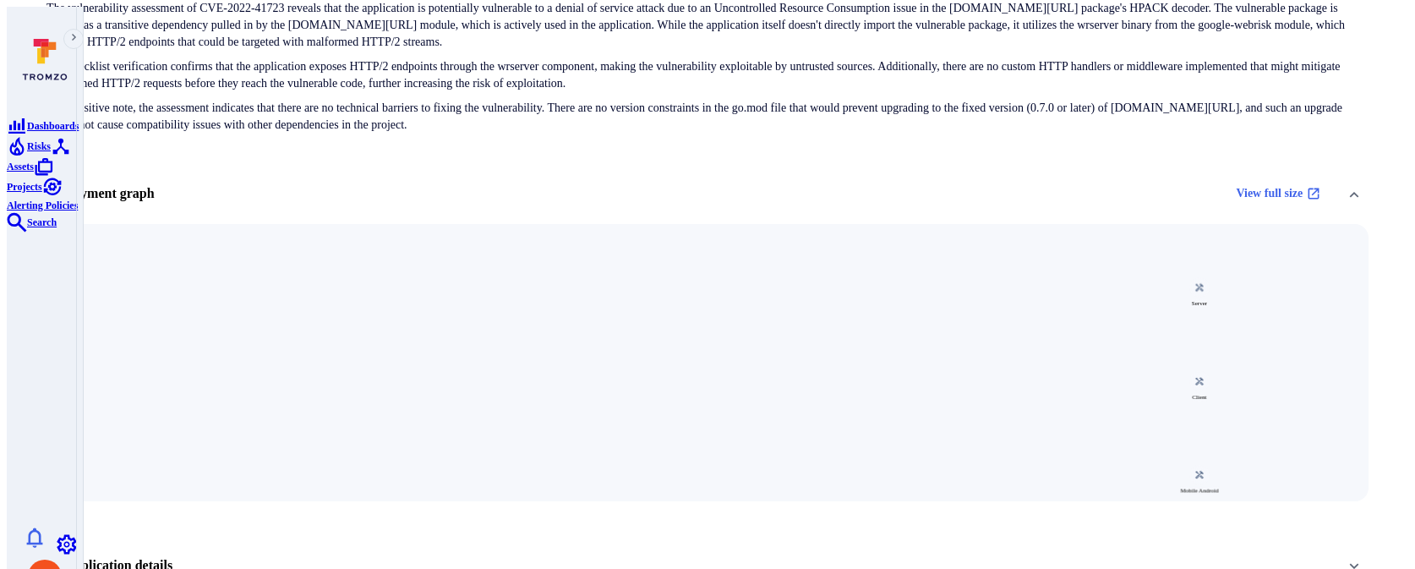
click at [505, 180] on div "Deployment graph View full size" at bounding box center [688, 193] width 1285 height 27
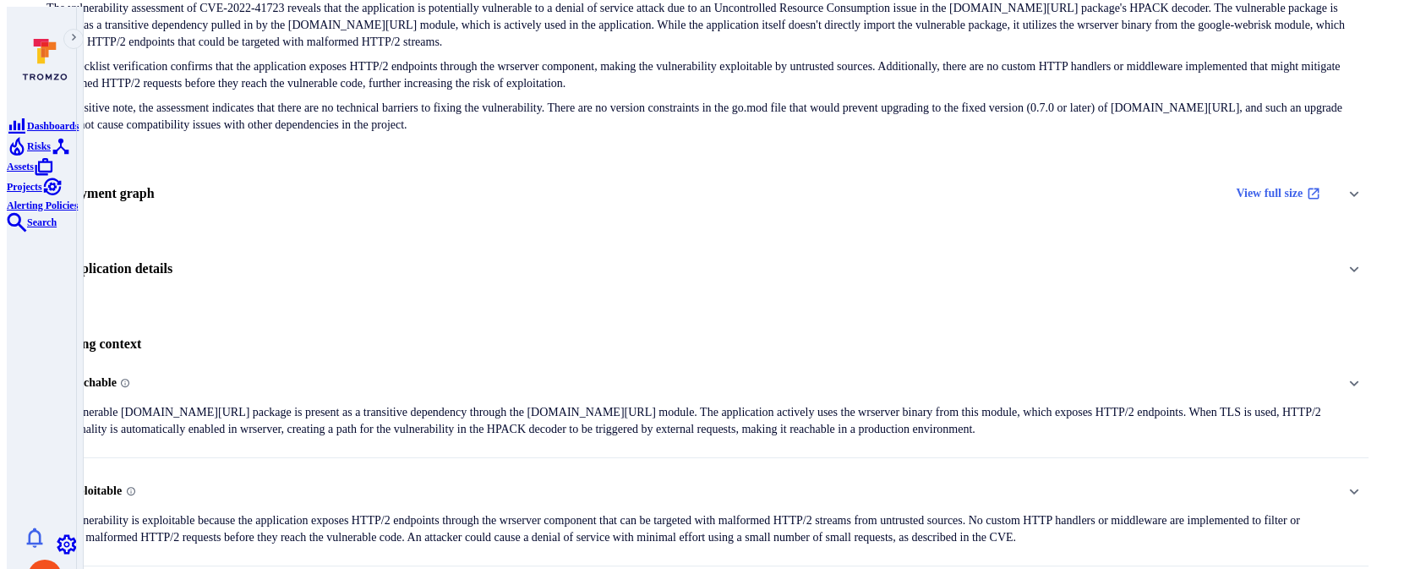
click at [477, 255] on div "Application details" at bounding box center [707, 269] width 1322 height 29
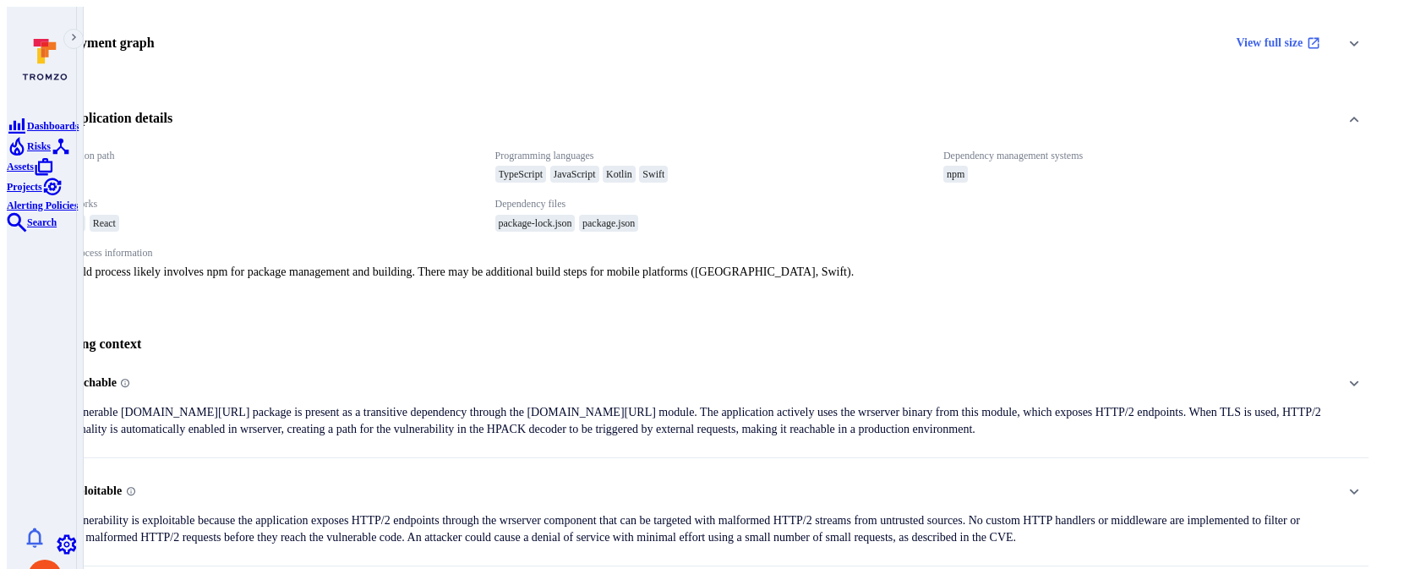
scroll to position [421, 0]
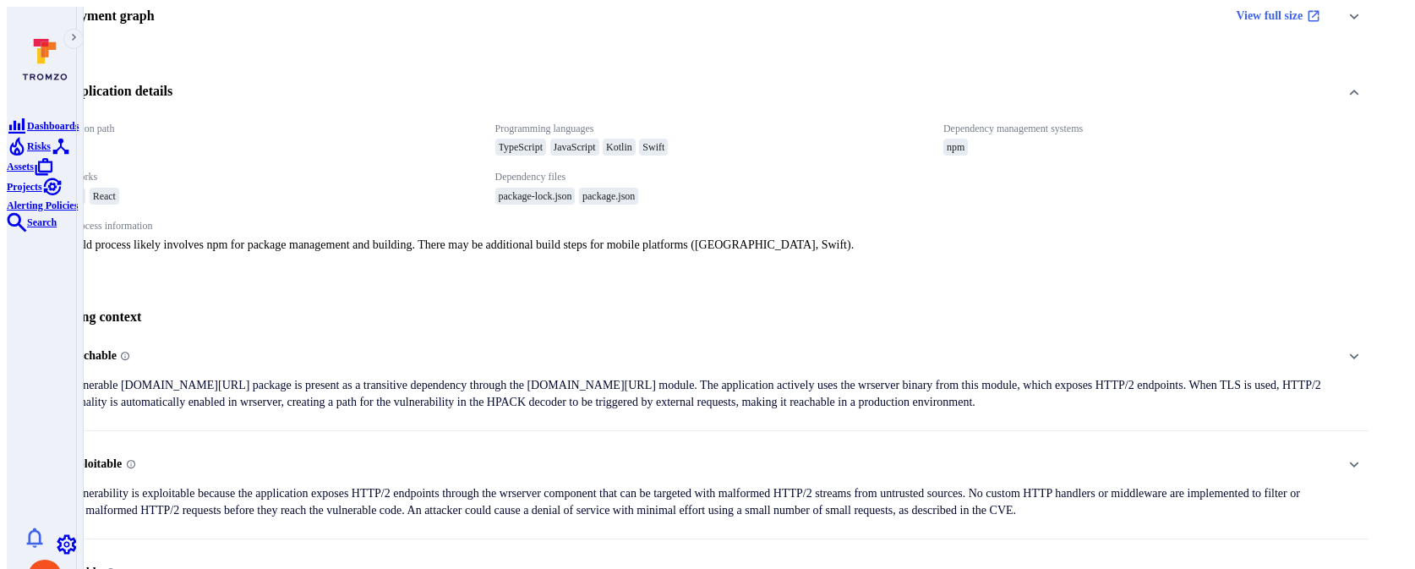
click at [509, 377] on p "The vulnerable golang.org/x/net package is present as a transitive dependency t…" at bounding box center [688, 394] width 1285 height 34
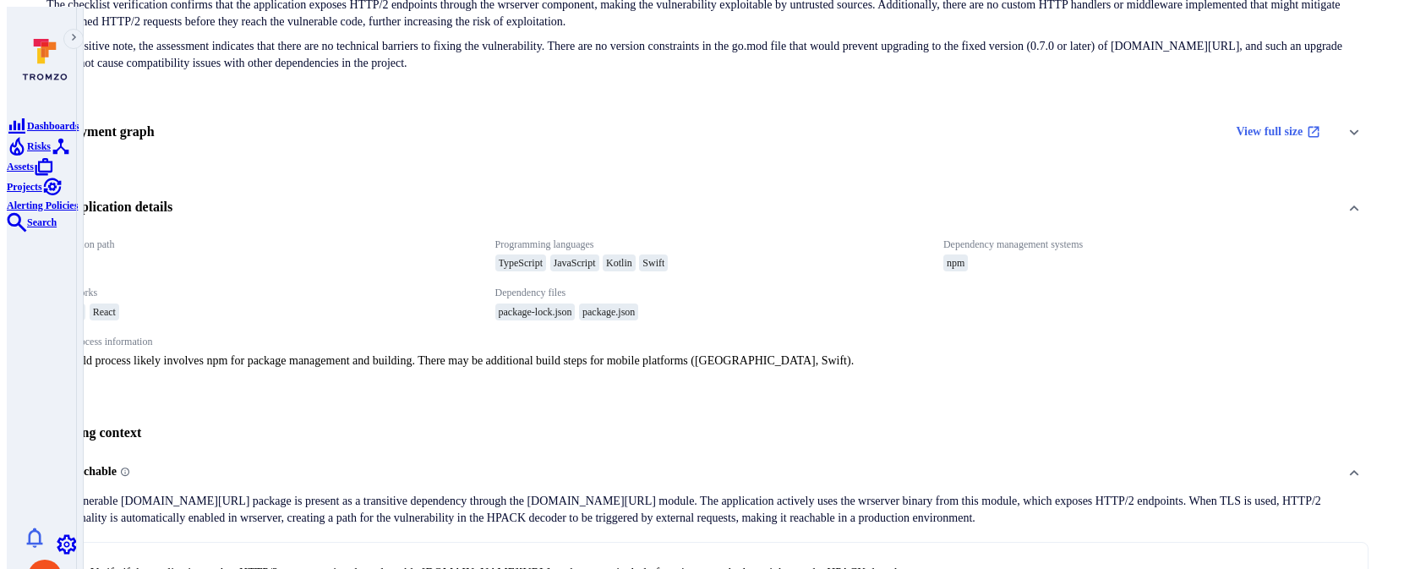
scroll to position [709, 0]
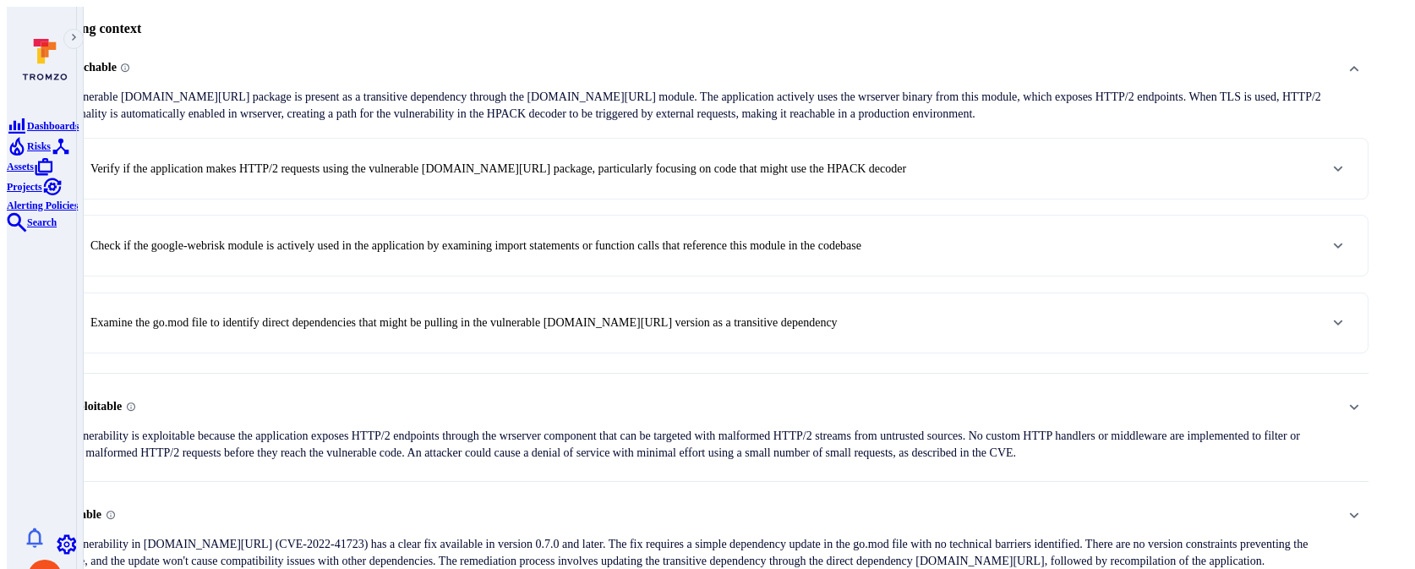
click at [372, 428] on p "The vulnerability is exploitable because the application exposes HTTP/2 endpoin…" at bounding box center [688, 445] width 1285 height 34
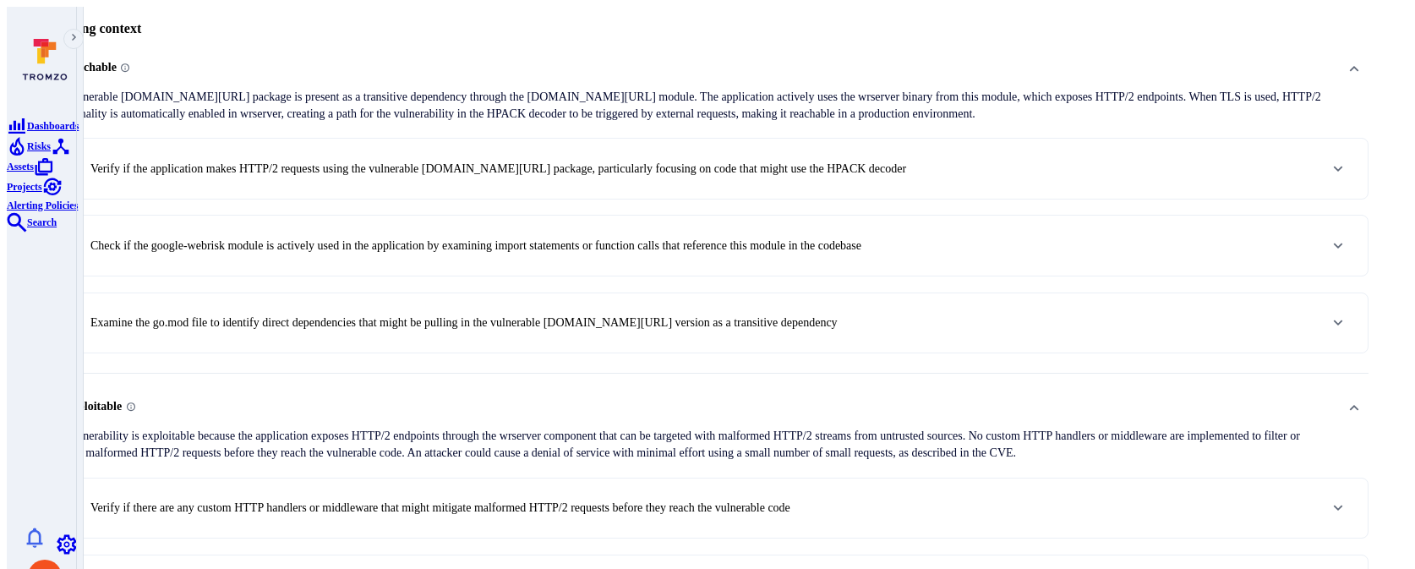
click at [426, 500] on p "Verify if there are any custom HTTP handlers or middleware that might mitigate …" at bounding box center [440, 508] width 700 height 17
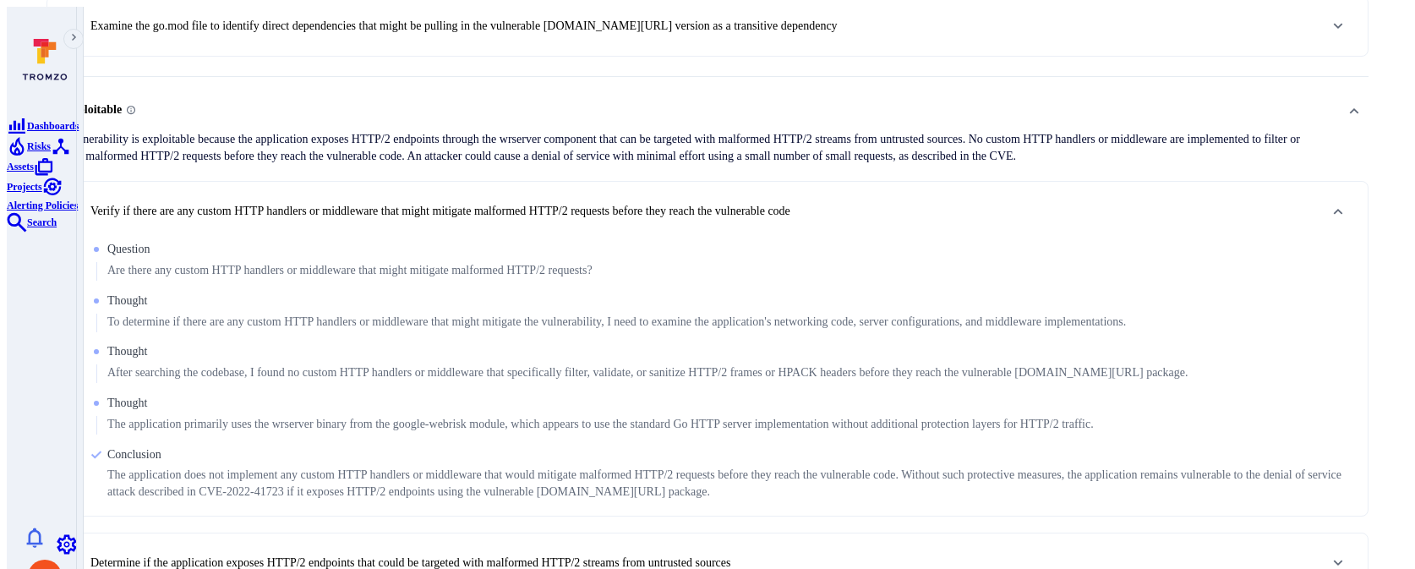
scroll to position [1119, 0]
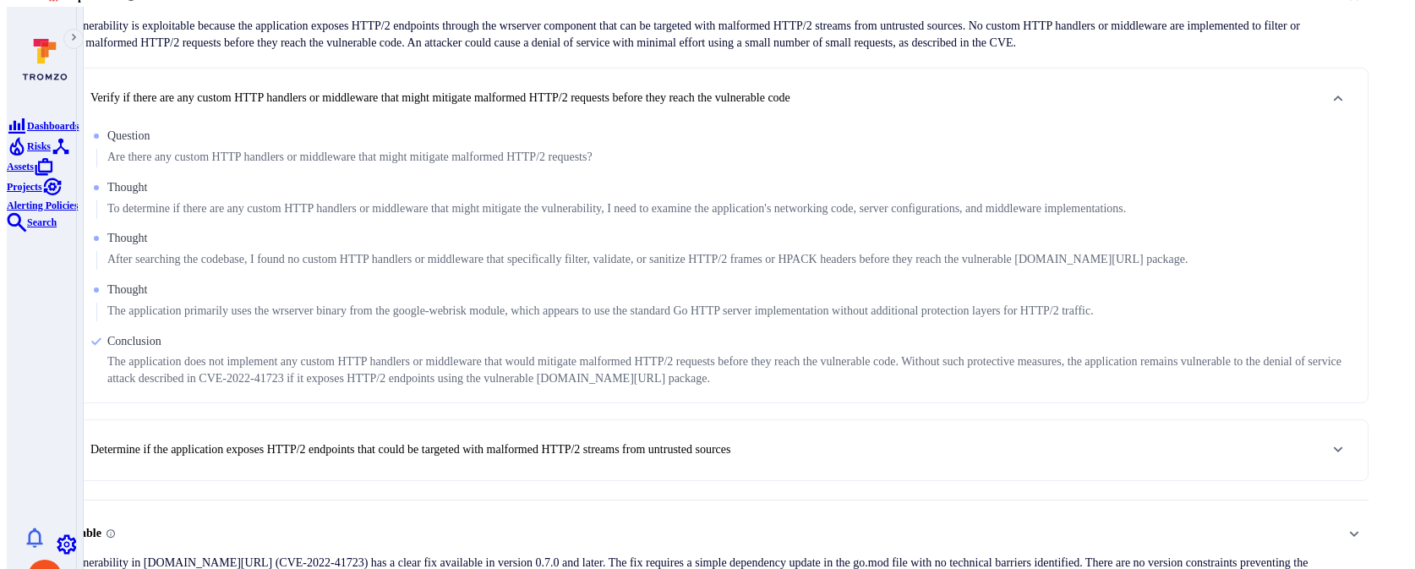
click at [440, 420] on div "2 . Determine if the application exposes HTTP/2 endpoints that could be targete…" at bounding box center [707, 450] width 1320 height 60
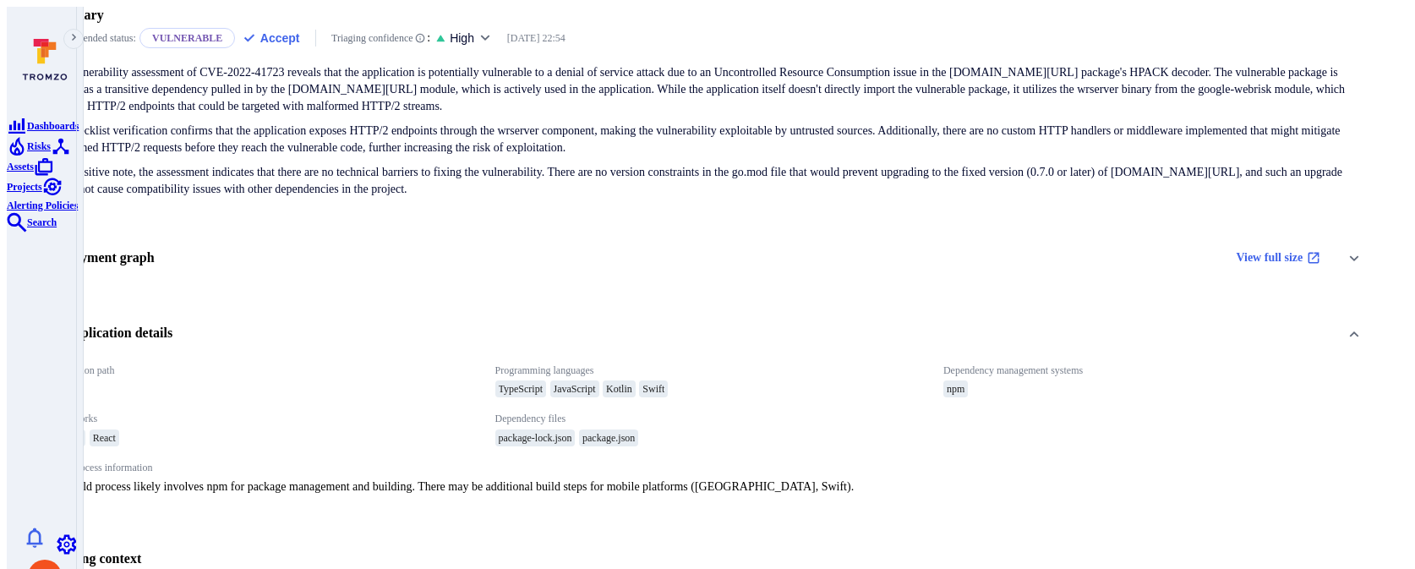
scroll to position [178, 0]
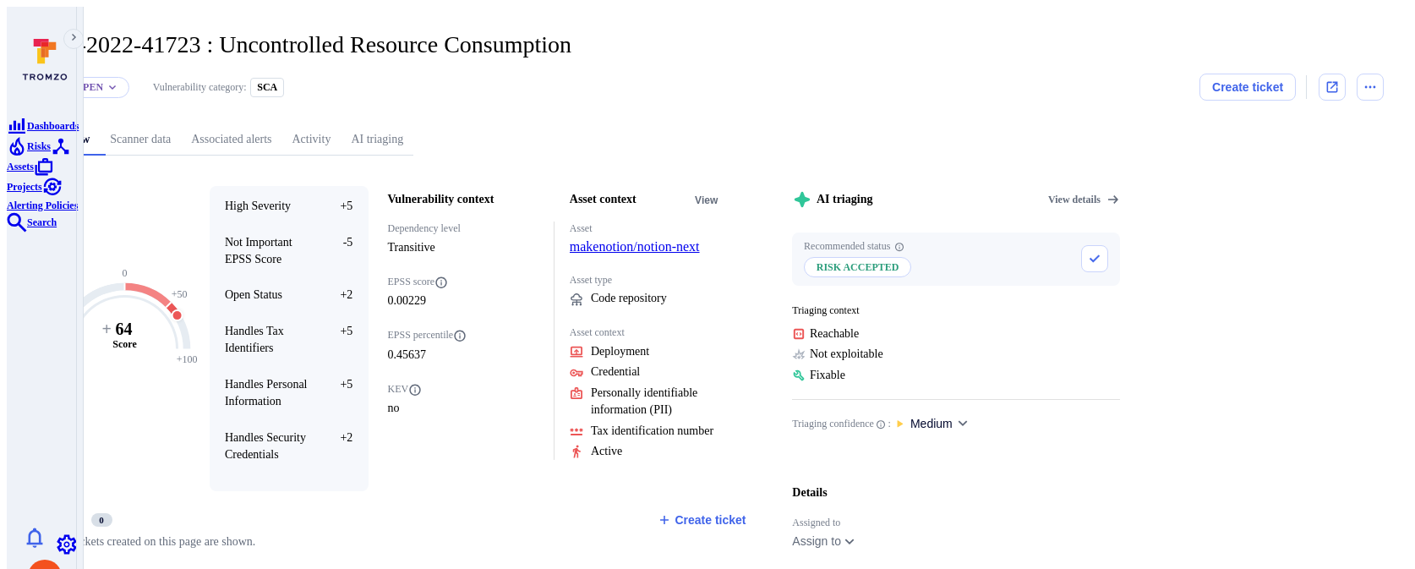
click at [413, 124] on link "AI triaging" at bounding box center [377, 139] width 73 height 31
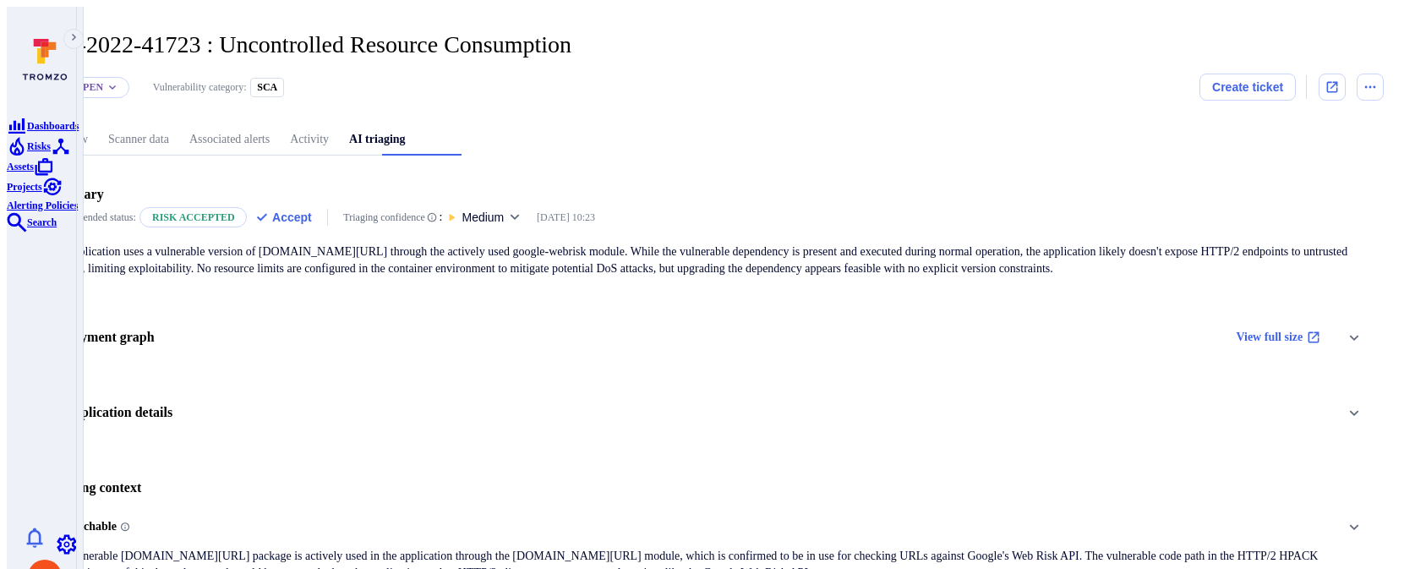
click at [423, 399] on div "Application details" at bounding box center [707, 413] width 1322 height 29
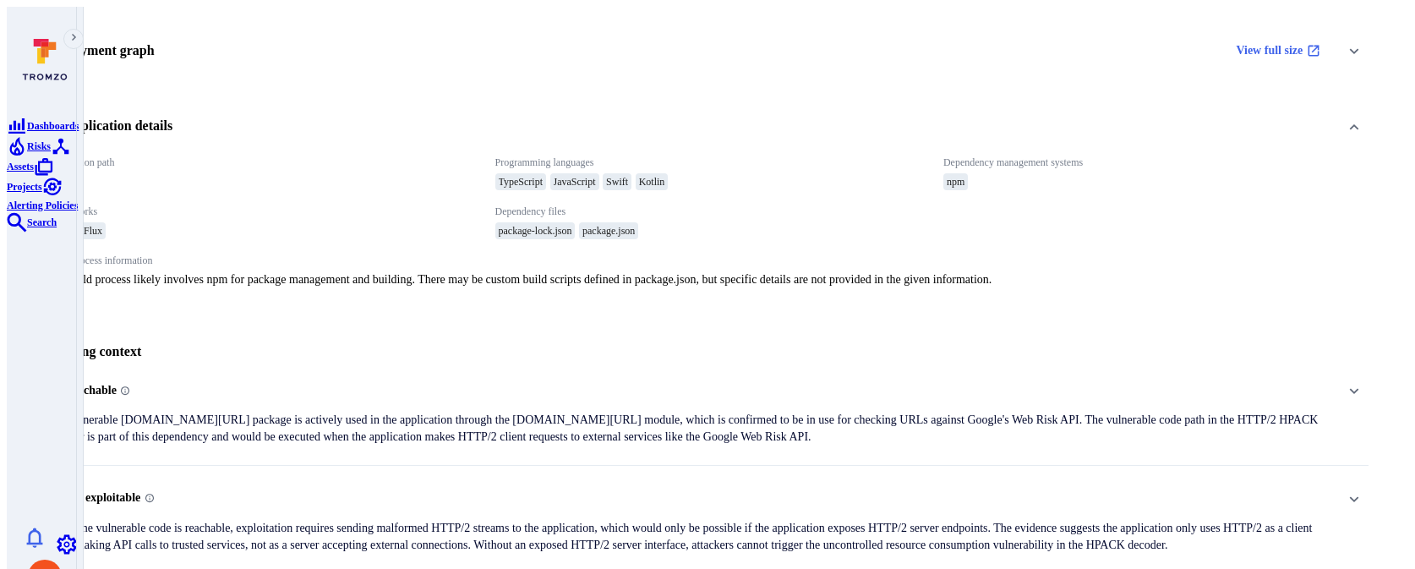
scroll to position [355, 0]
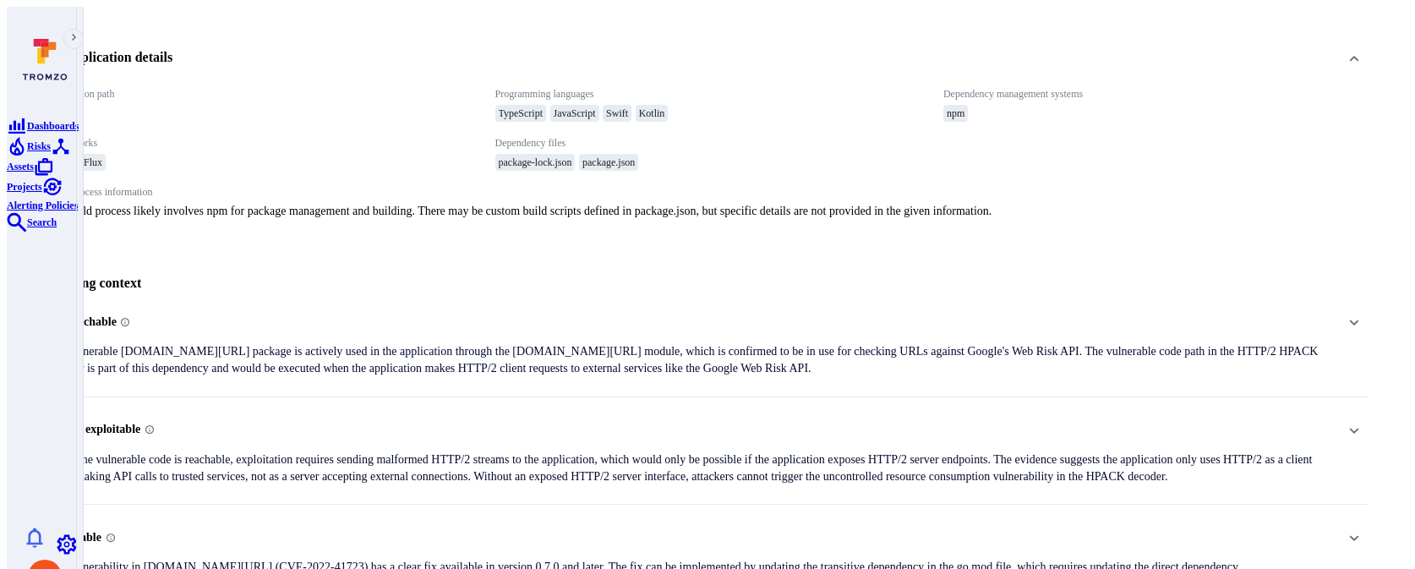
click at [396, 343] on p "The vulnerable [DOMAIN_NAME][URL] package is actively used in the application t…" at bounding box center [688, 360] width 1285 height 34
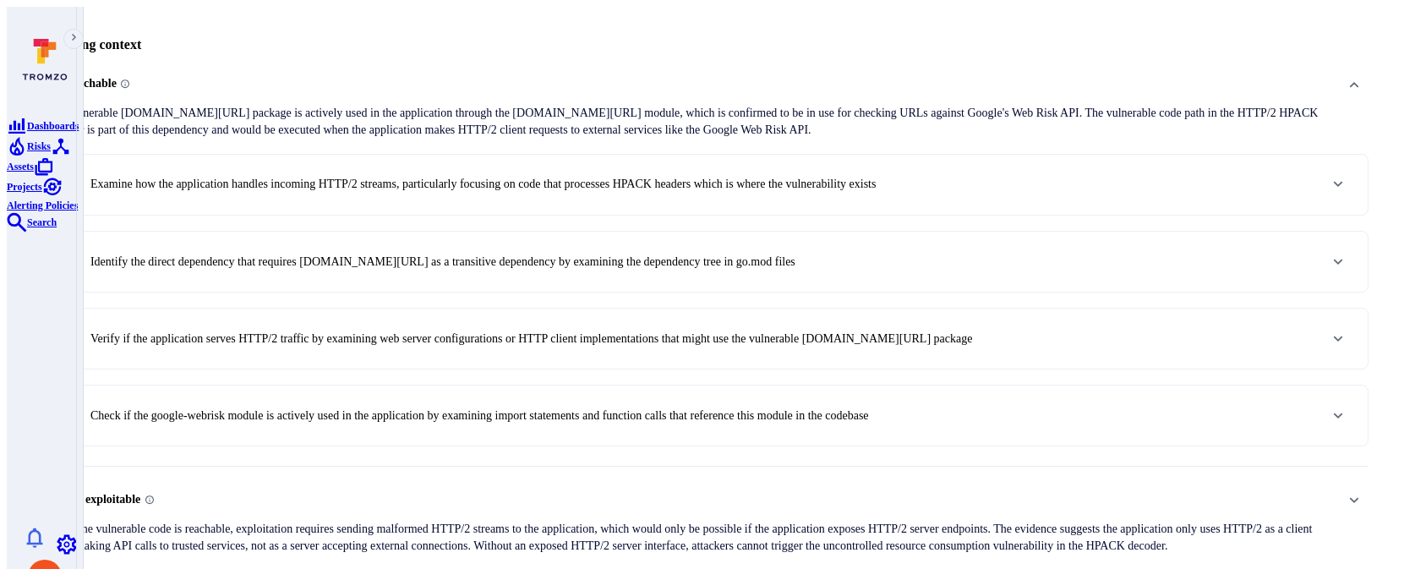
scroll to position [680, 0]
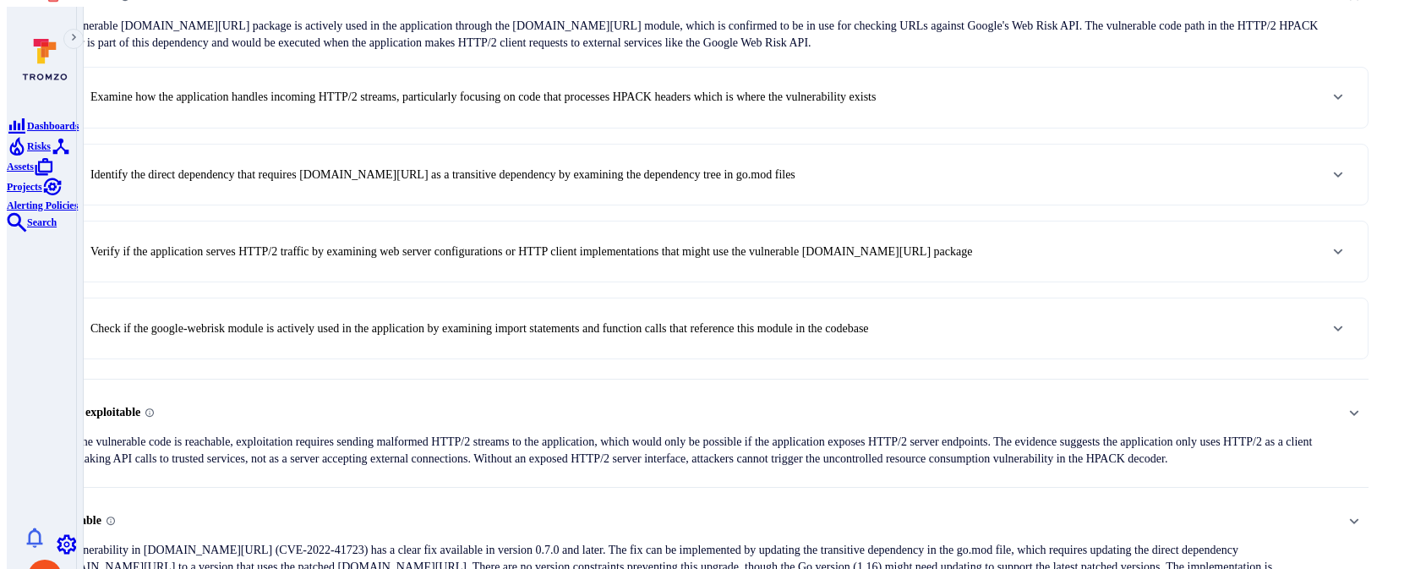
click at [383, 434] on p "While the vulnerable code is reachable, exploitation requires sending malformed…" at bounding box center [688, 451] width 1285 height 34
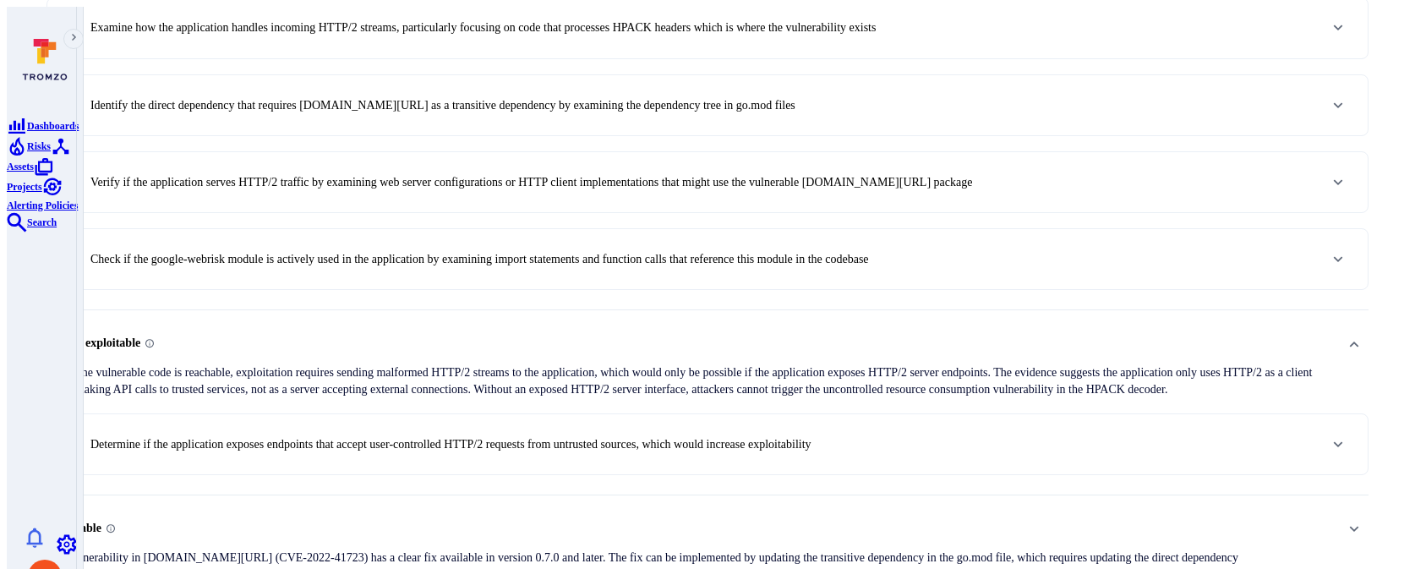
click at [381, 430] on div "1 . Determine if the application exposes endpoints that accept user-controlled …" at bounding box center [437, 444] width 748 height 29
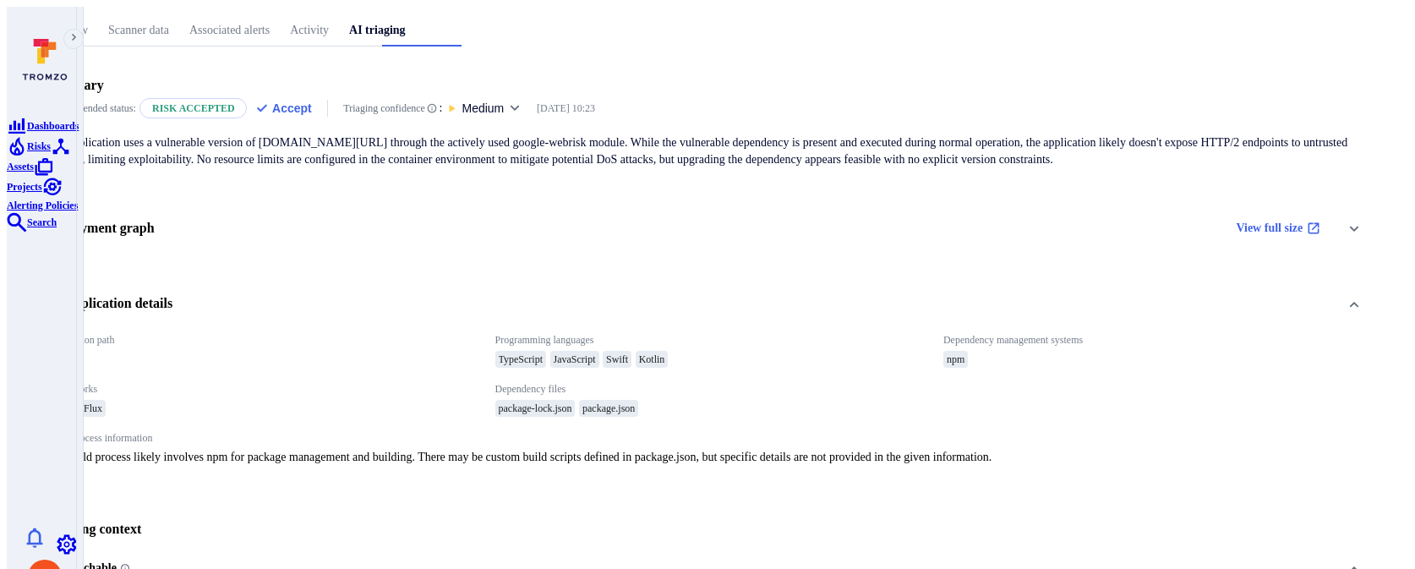
scroll to position [12, 0]
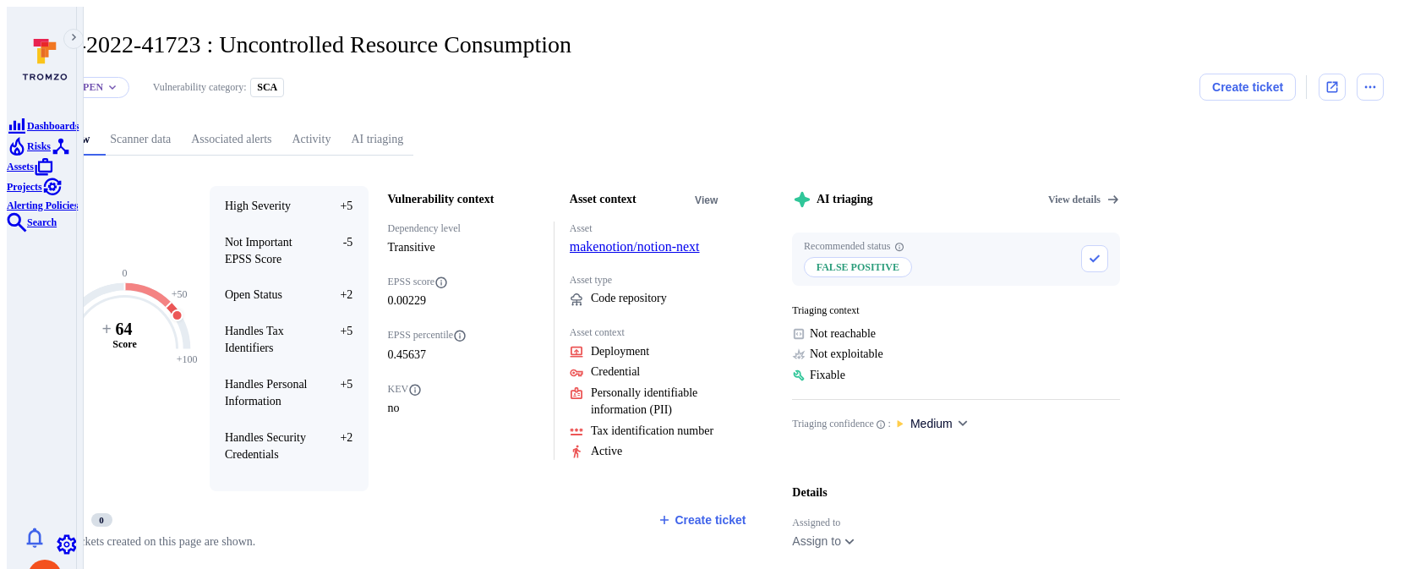
click at [413, 136] on link "AI triaging" at bounding box center [377, 139] width 73 height 31
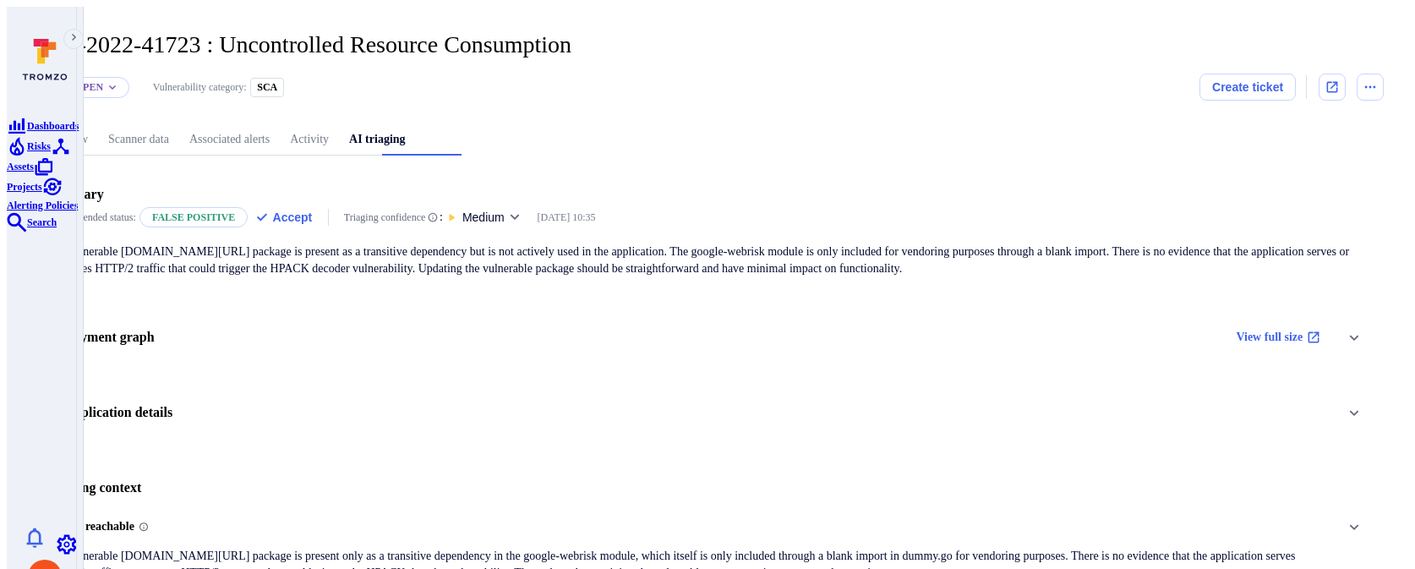
click at [287, 383] on div "Application details" at bounding box center [707, 413] width 1352 height 60
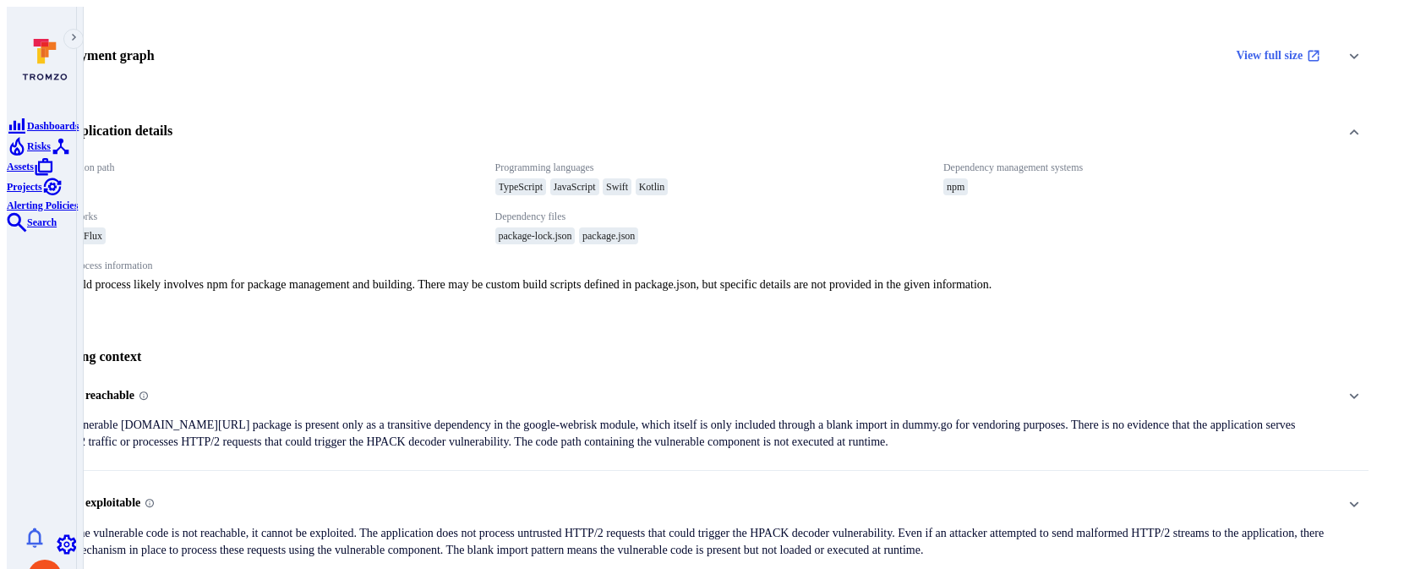
scroll to position [283, 0]
click at [295, 415] on p "The vulnerable golang.org/x/net package is present only as a transitive depende…" at bounding box center [688, 432] width 1285 height 34
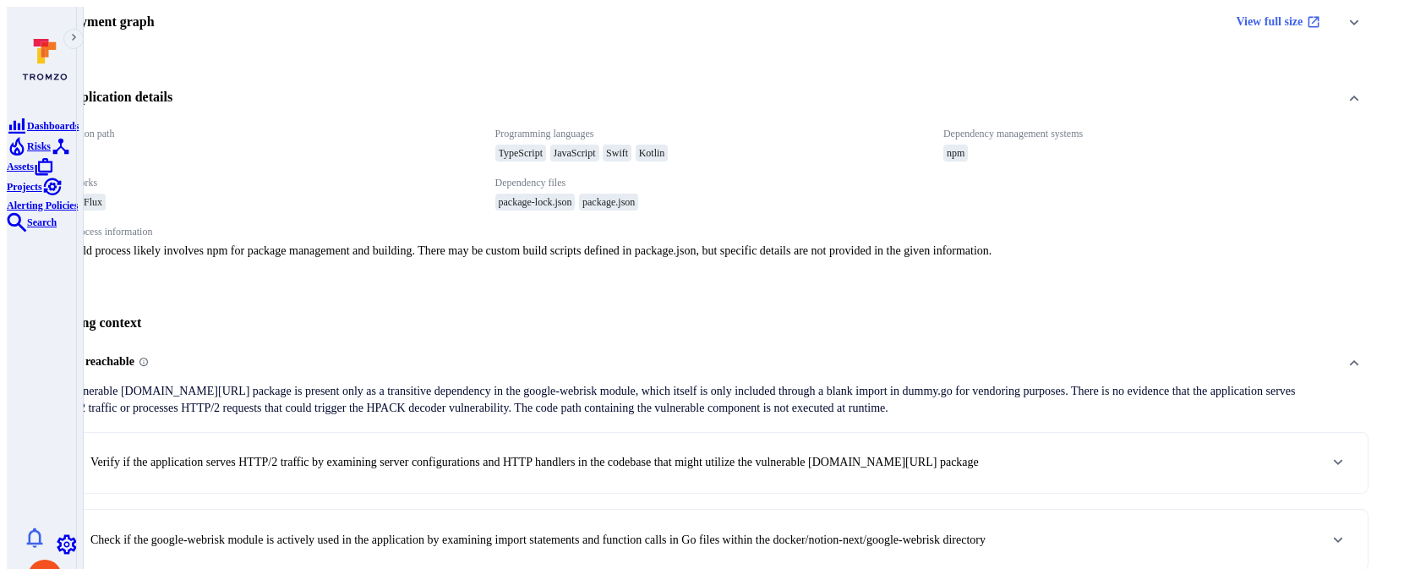
scroll to position [317, 0]
click at [296, 431] on div "1 . Verify if the application serves HTTP/2 traffic by examining server configu…" at bounding box center [707, 461] width 1320 height 60
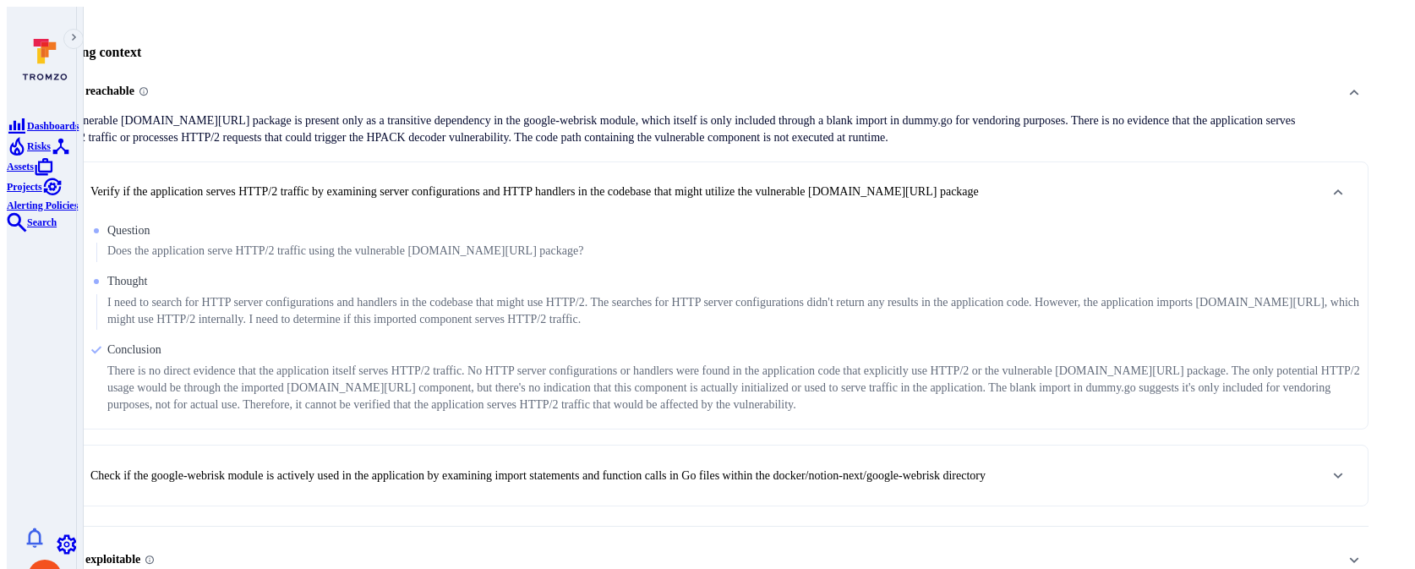
scroll to position [619, 0]
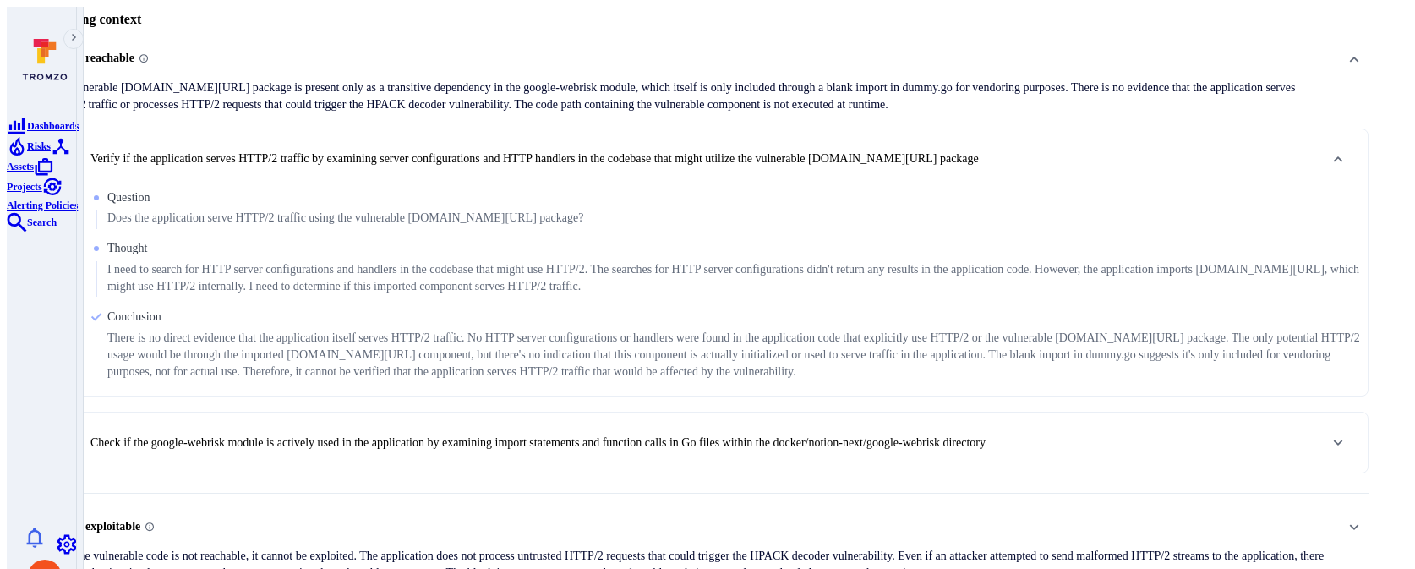
click at [360, 428] on div "2 . Check if the google-webrisk module is actively used in the application by e…" at bounding box center [524, 442] width 923 height 29
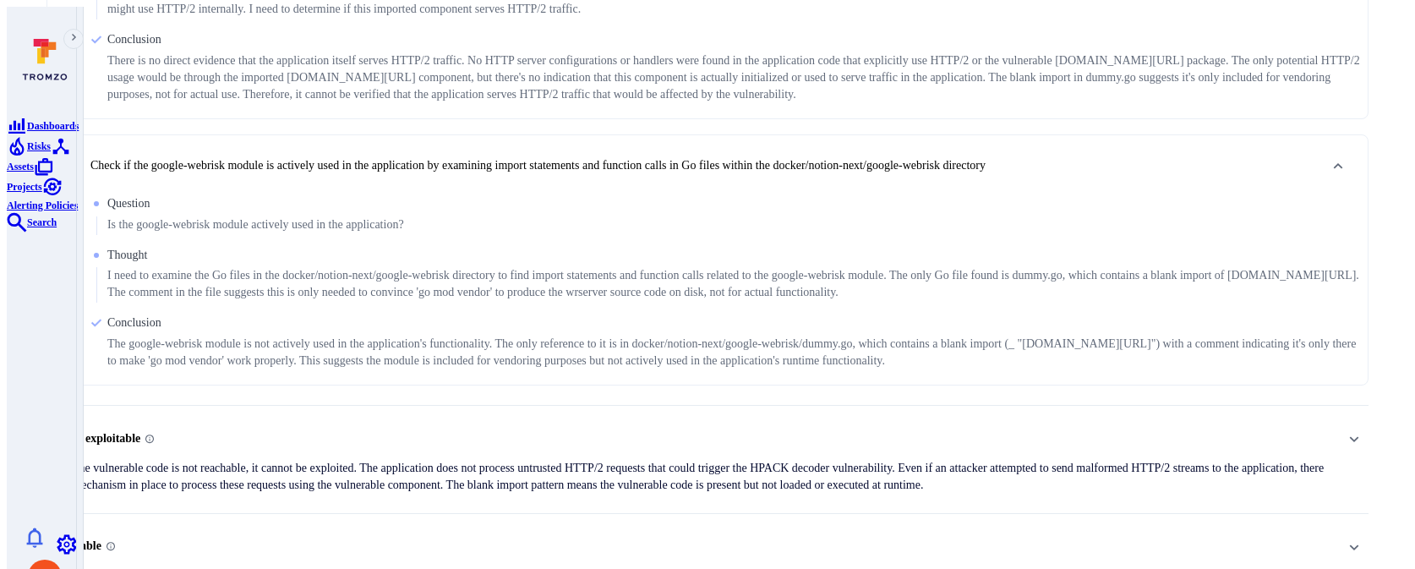
scroll to position [917, 0]
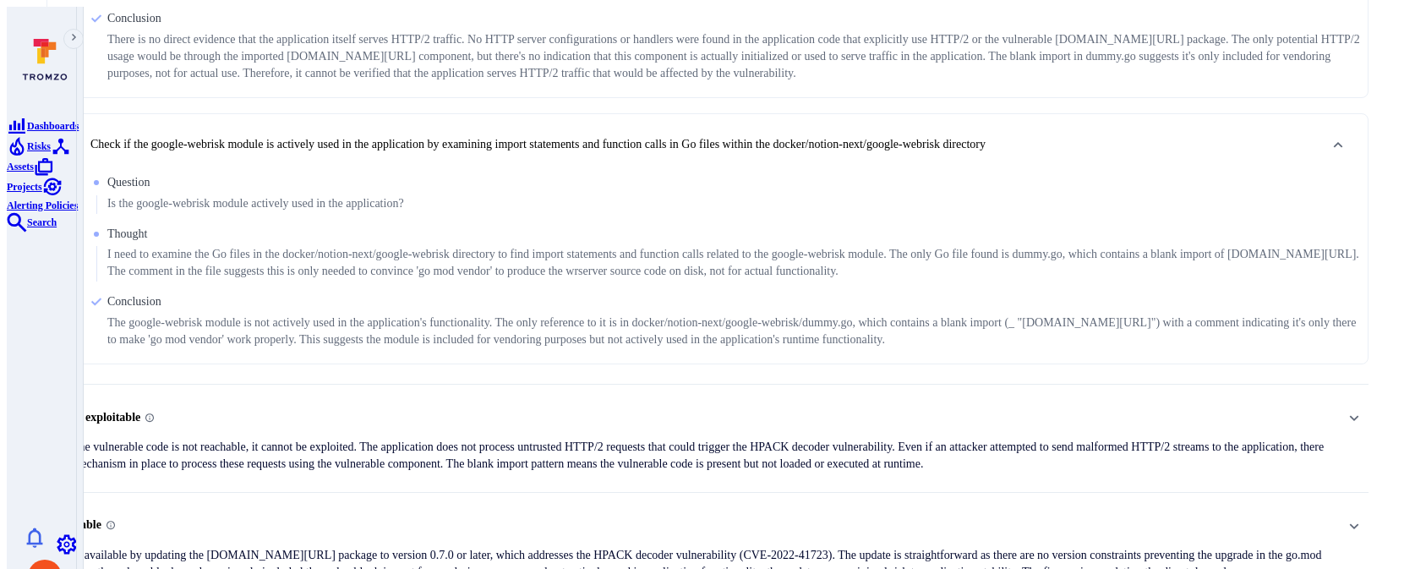
click at [363, 404] on span "Not exploitable" at bounding box center [688, 417] width 1285 height 27
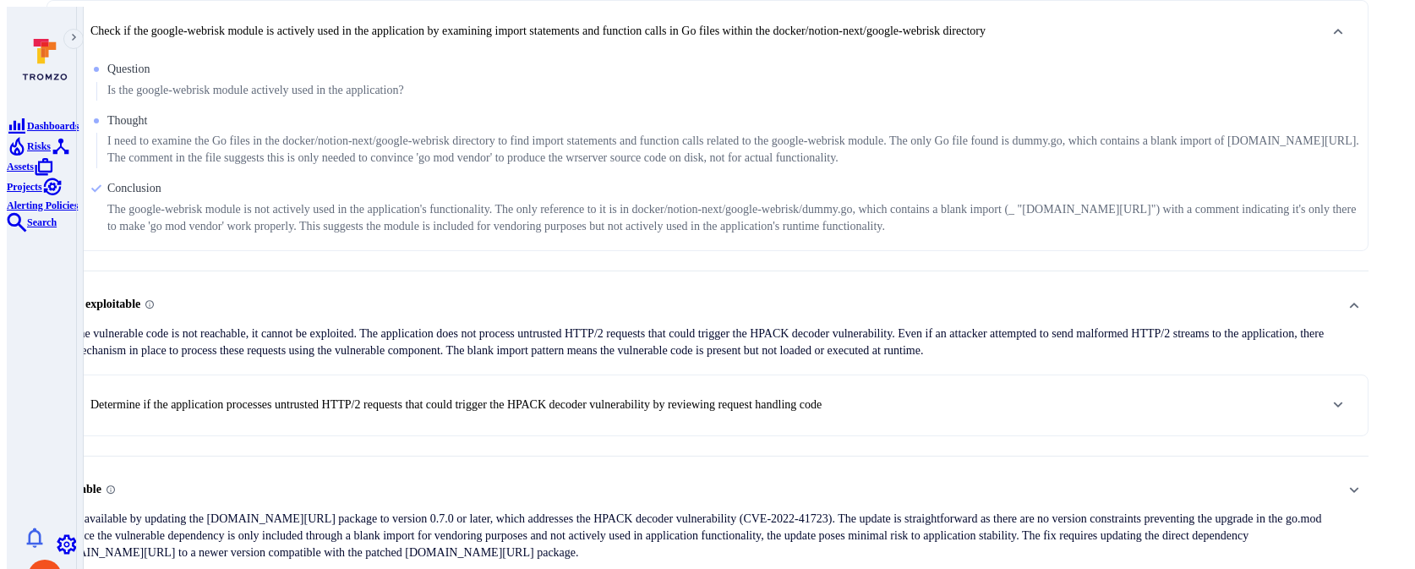
click at [372, 396] on p "Determine if the application processes untrusted HTTP/2 requests that could tri…" at bounding box center [455, 404] width 731 height 17
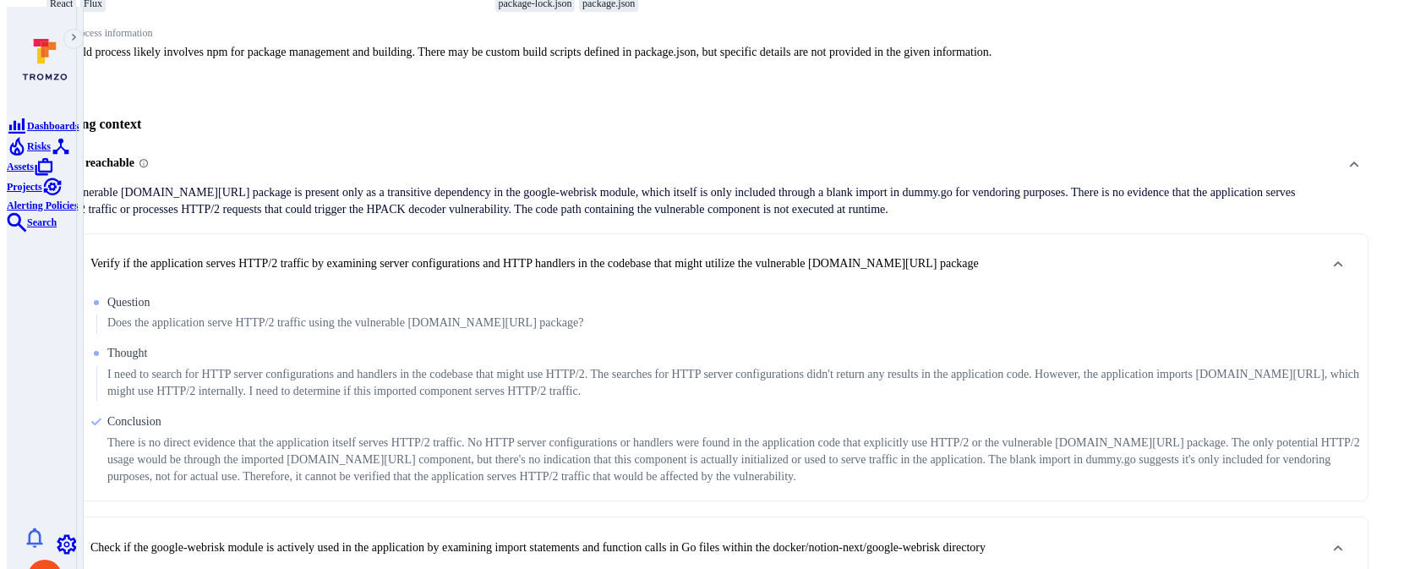
scroll to position [0, 0]
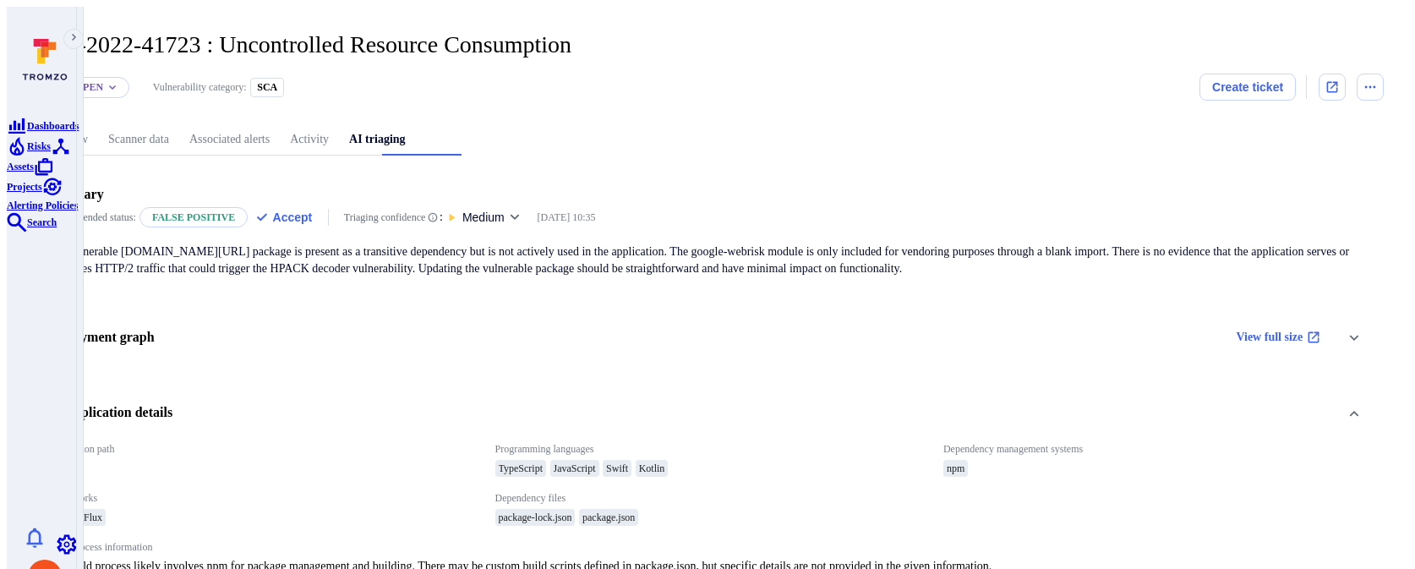
click at [98, 124] on link "Overview" at bounding box center [64, 139] width 67 height 31
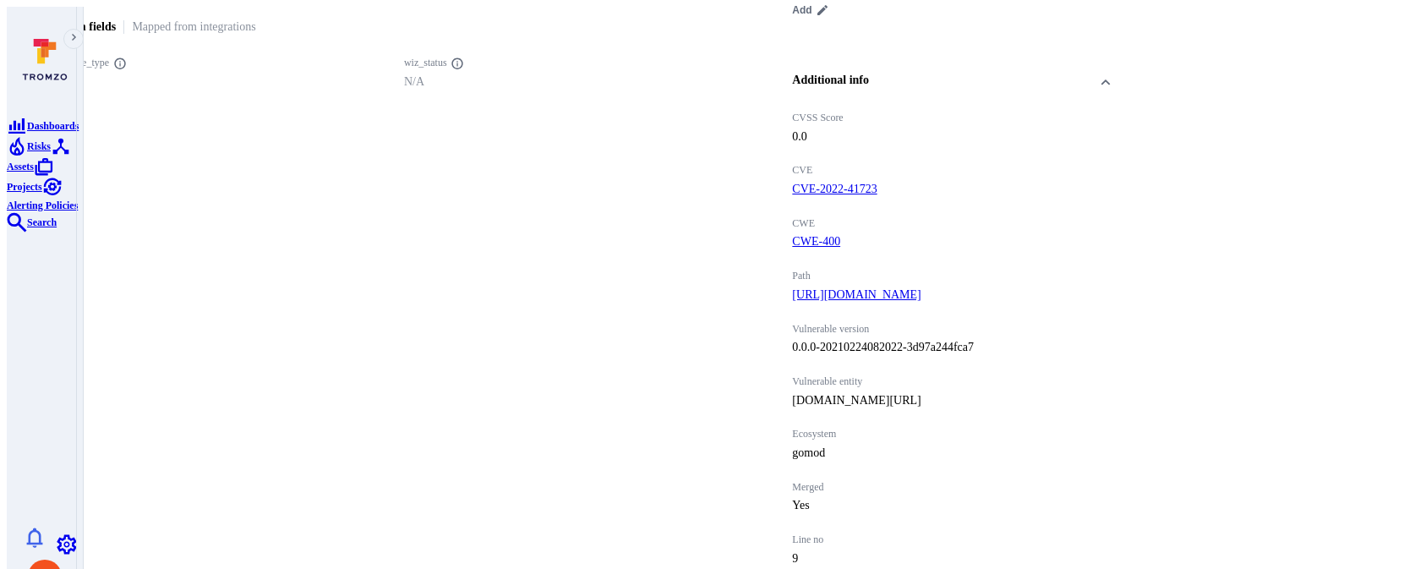
scroll to position [930, 0]
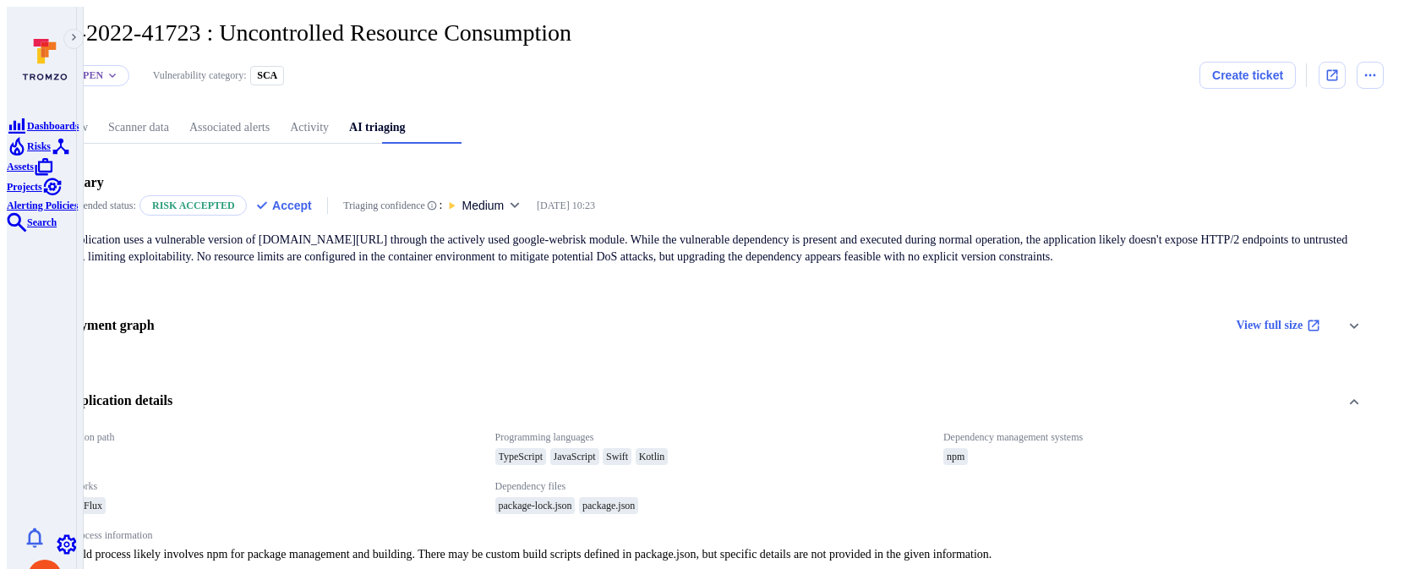
scroll to position [12, 0]
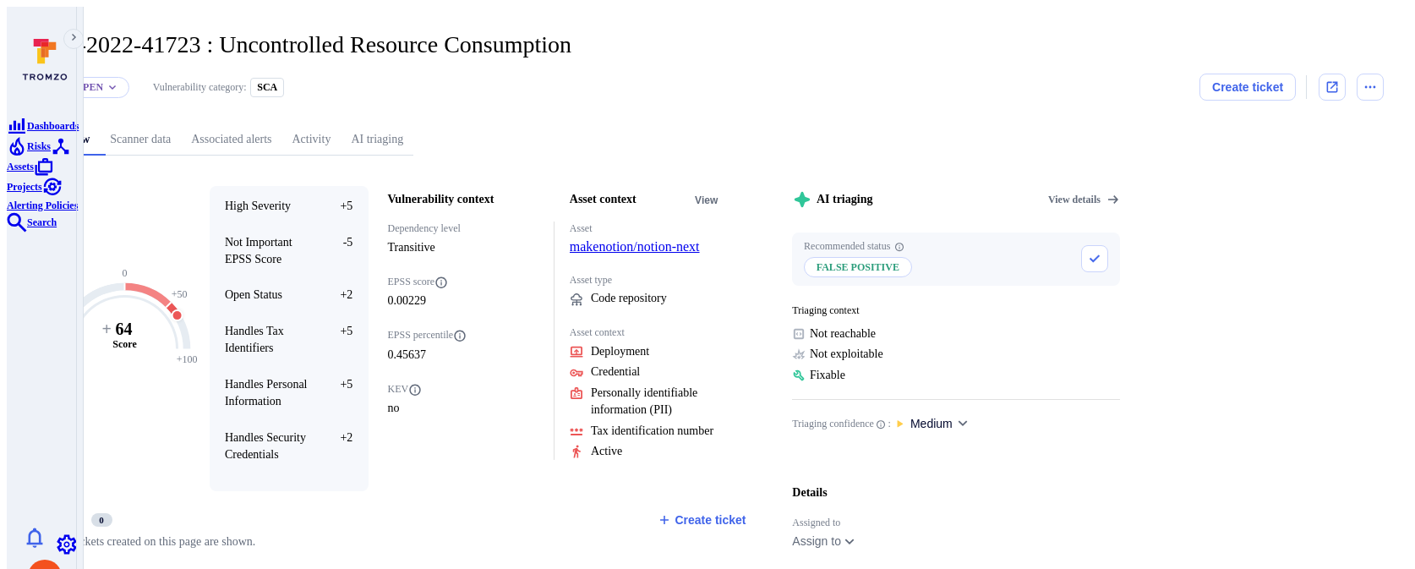
click at [413, 132] on link "AI triaging" at bounding box center [377, 139] width 73 height 31
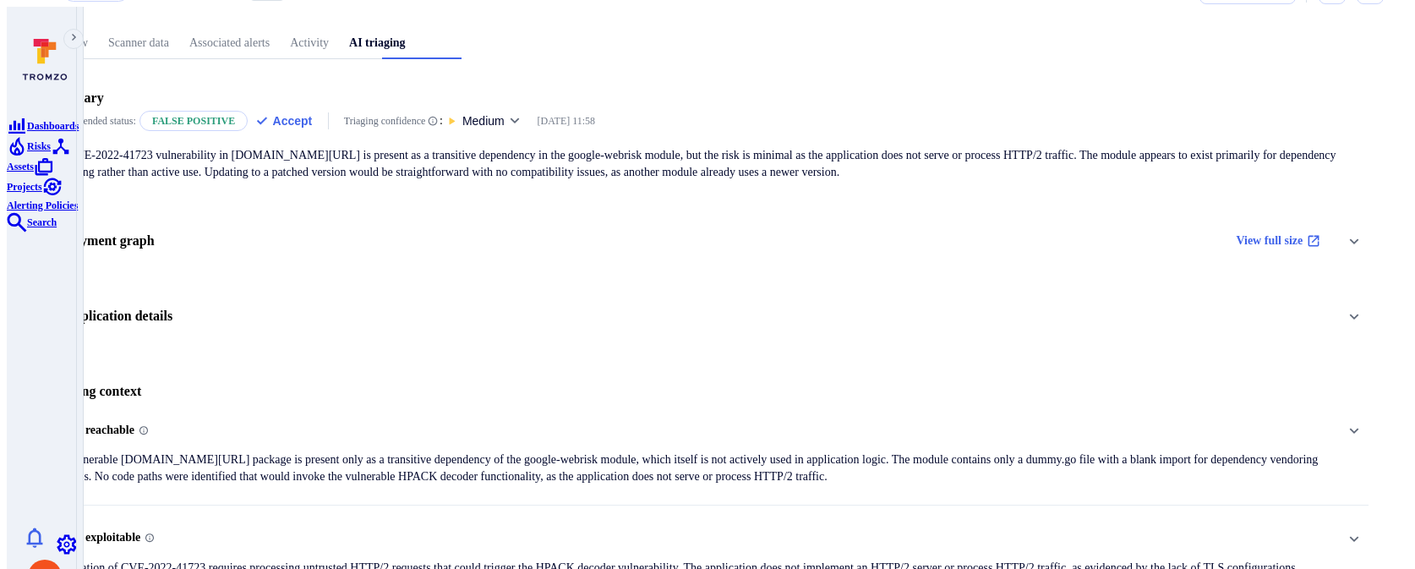
scroll to position [112, 0]
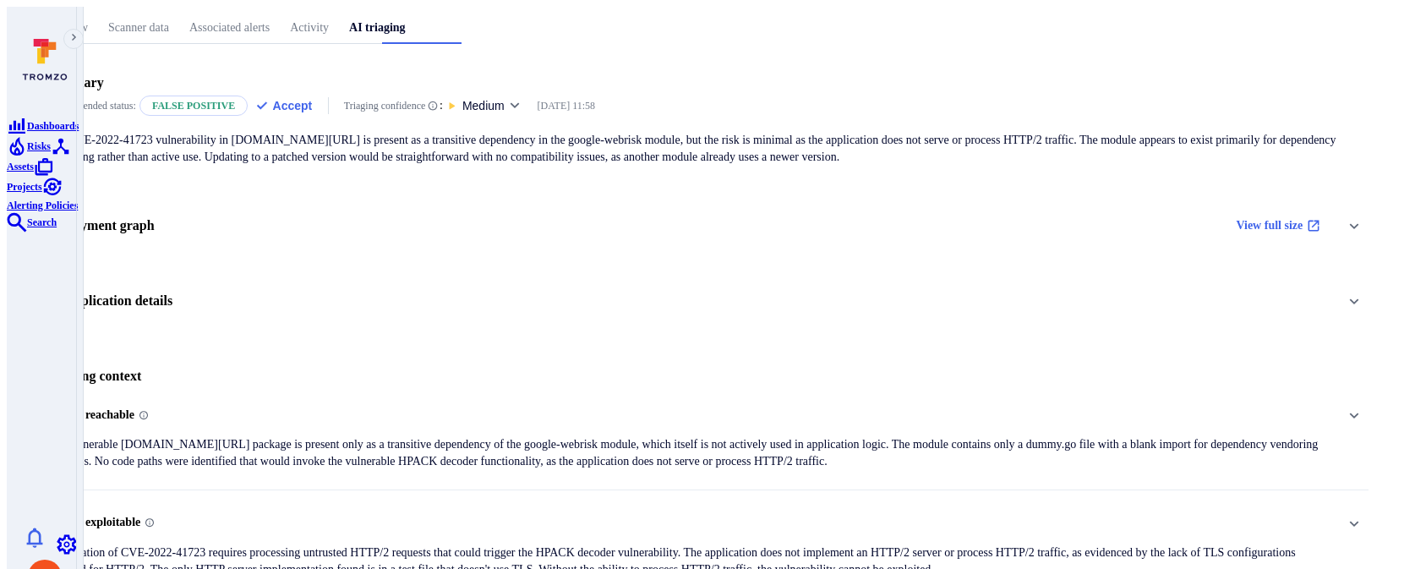
click at [552, 436] on p "The vulnerable [DOMAIN_NAME][URL] package is present only as a transitive depen…" at bounding box center [688, 453] width 1285 height 34
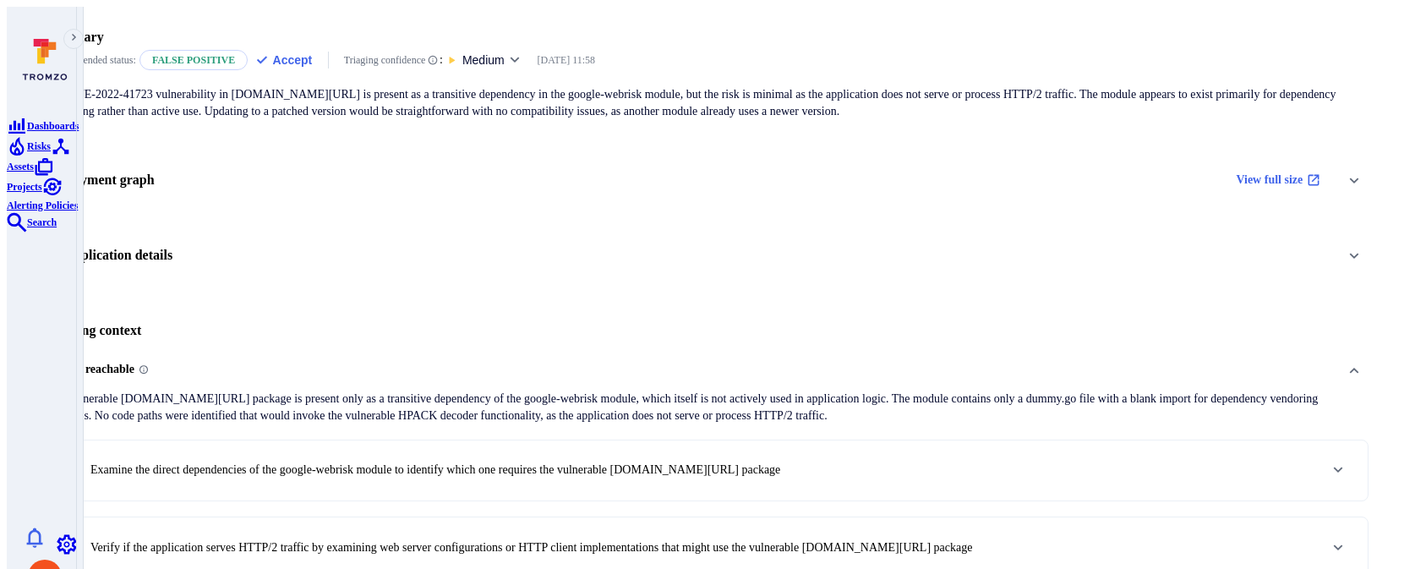
scroll to position [194, 0]
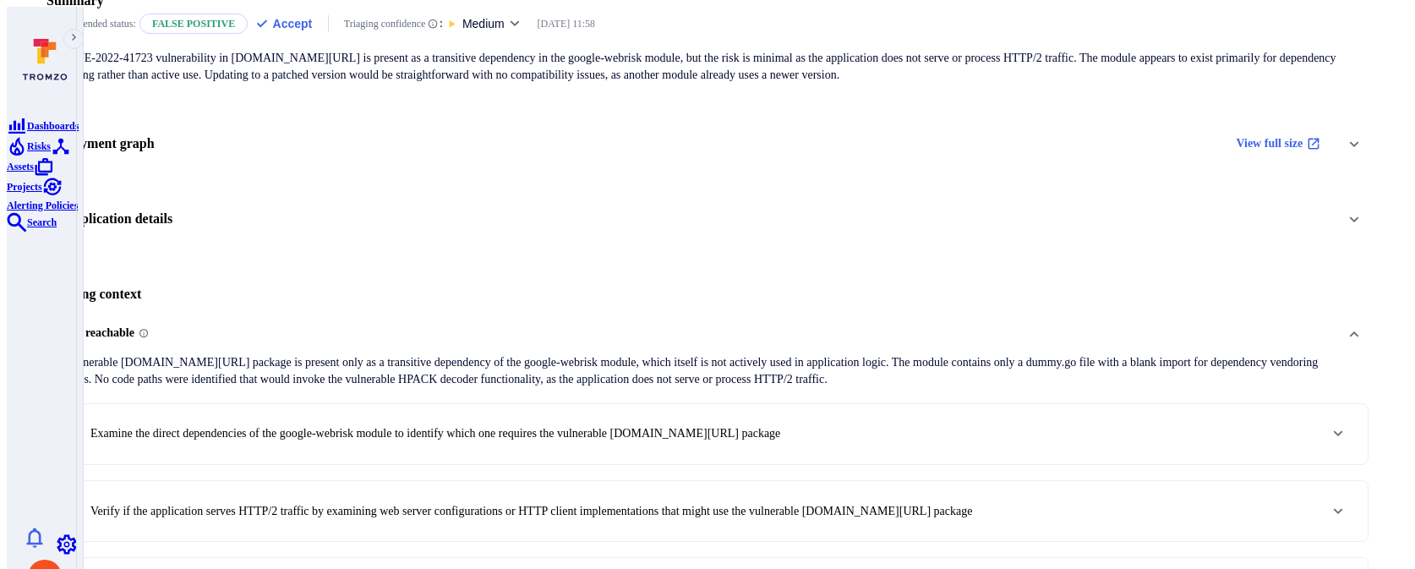
click at [550, 425] on p "Examine the direct dependencies of the google-webrisk module to identify which …" at bounding box center [435, 433] width 690 height 17
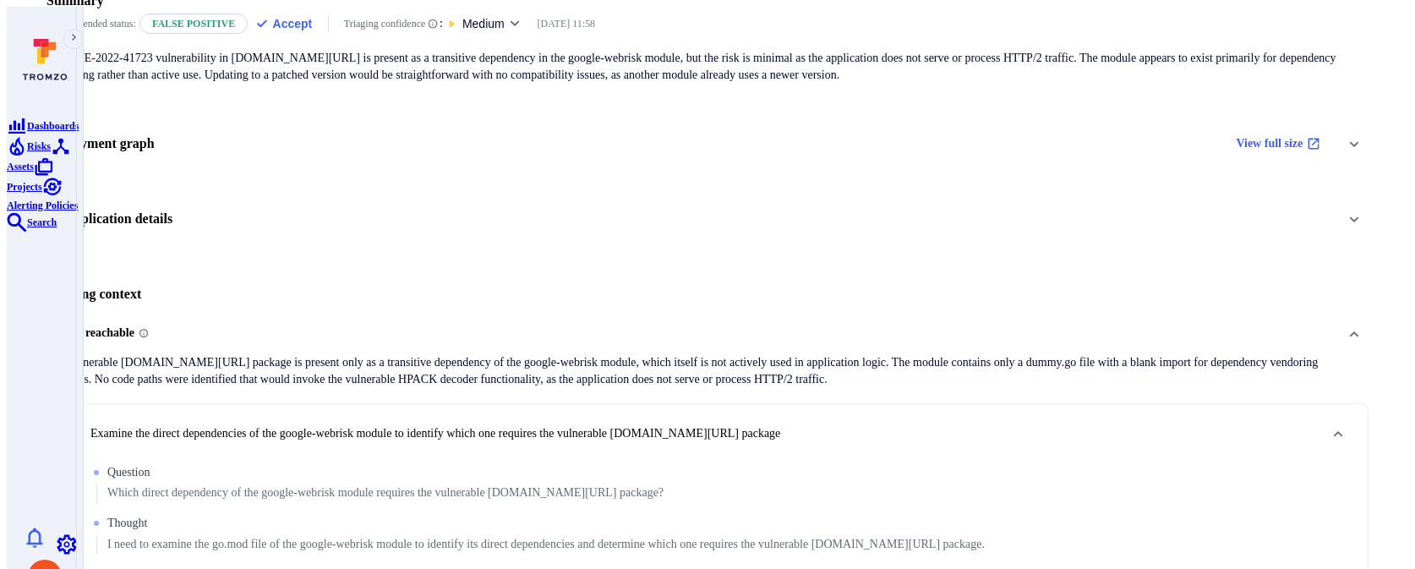
click at [475, 205] on div "Application details" at bounding box center [707, 219] width 1322 height 29
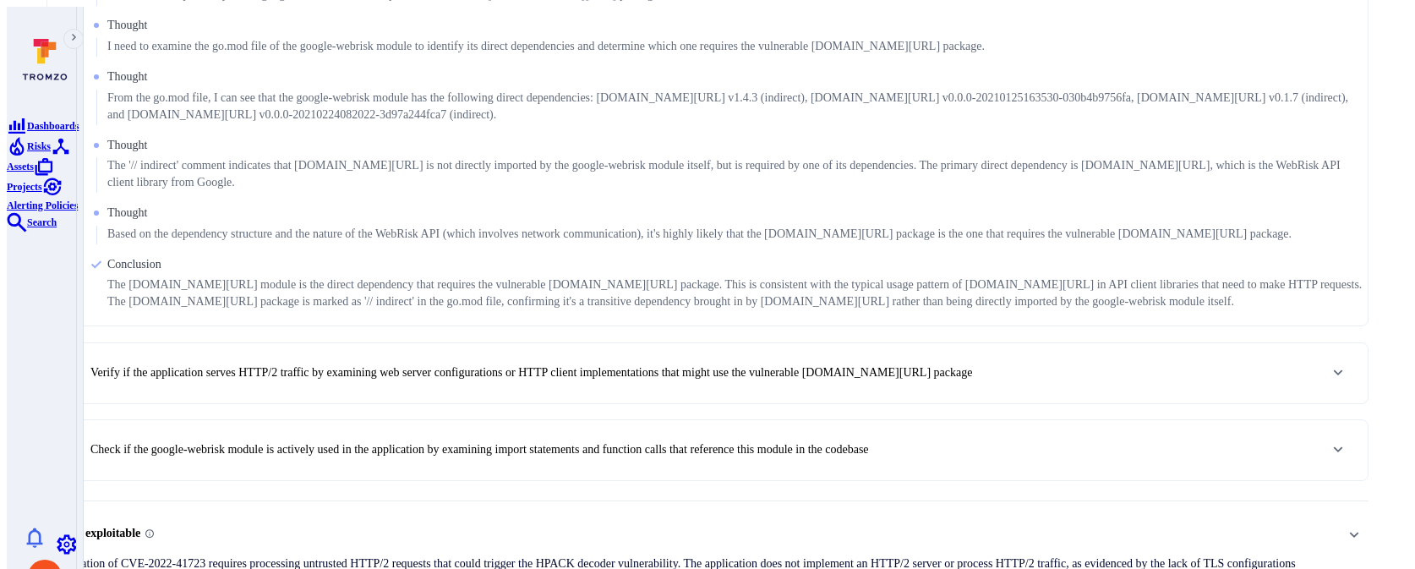
scroll to position [976, 0]
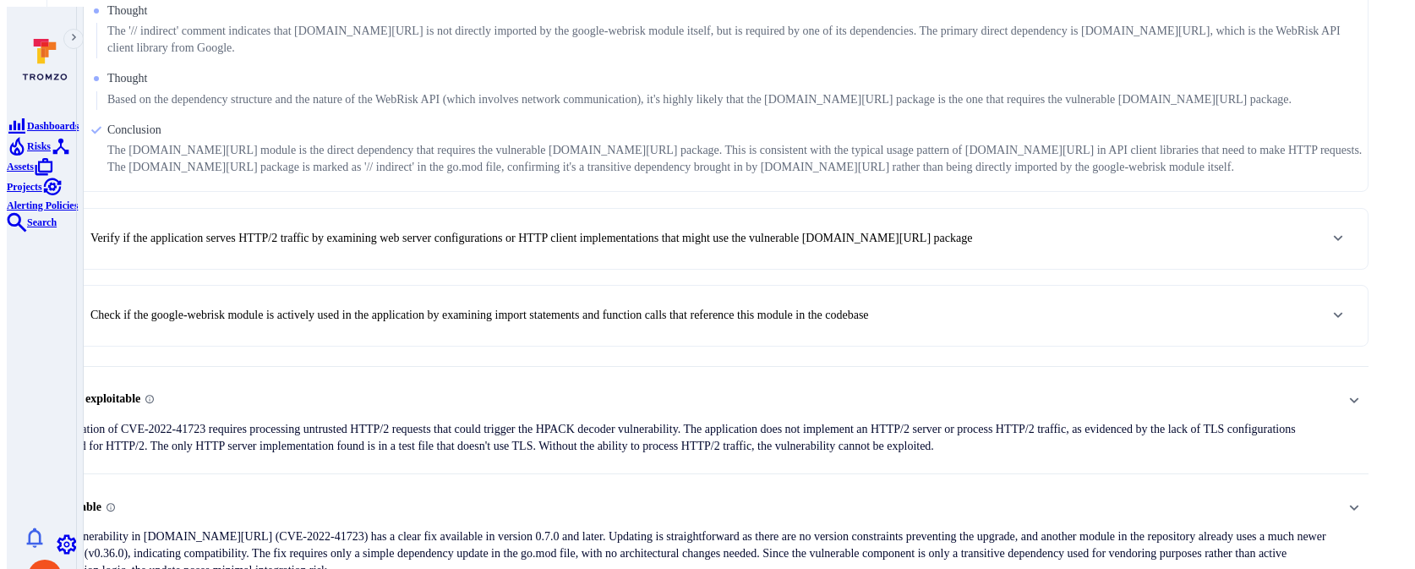
click at [537, 528] on p "The vulnerability in [DOMAIN_NAME][URL] (CVE-2022-41723) has a clear fix availa…" at bounding box center [688, 553] width 1285 height 51
click at [539, 419] on div "Not reachable The vulnerable [DOMAIN_NAME][URL] package is present only as a tr…" at bounding box center [707, 210] width 1322 height 1046
click at [543, 421] on p "Exploitation of CVE-2022-41723 requires processing untrusted HTTP/2 requests th…" at bounding box center [688, 438] width 1285 height 34
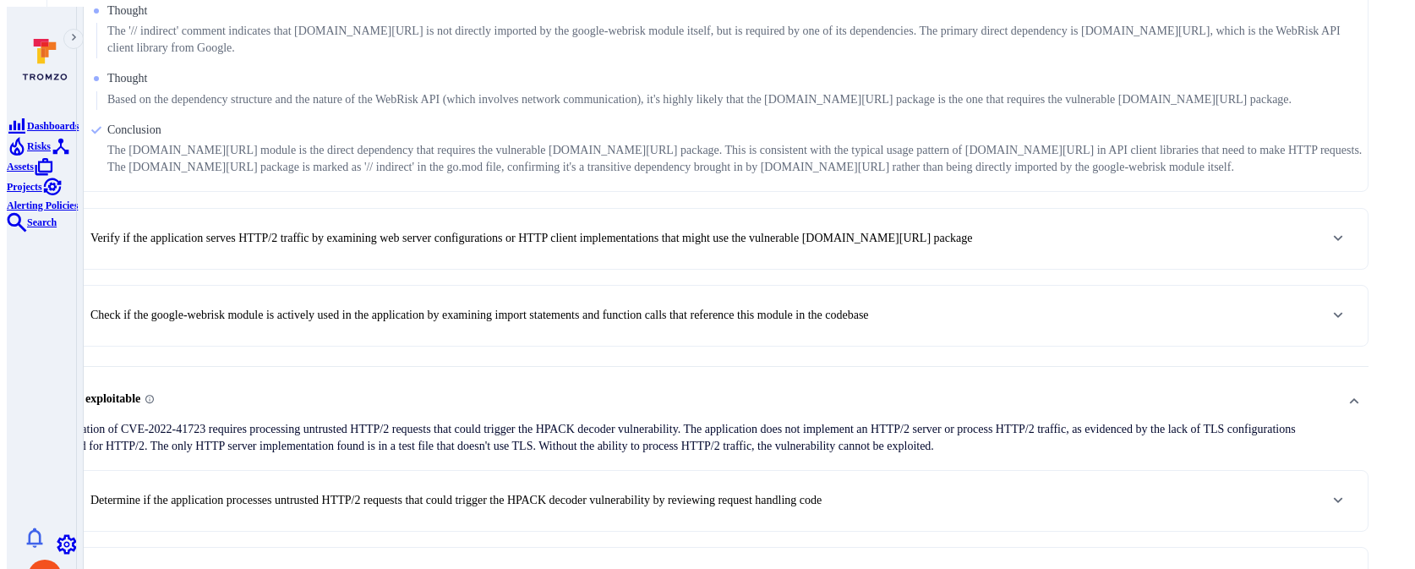
click at [873, 162] on div "1 . Examine the direct dependencies of the google-webrisk module to identify wh…" at bounding box center [707, 51] width 1322 height 591
